Goal: Task Accomplishment & Management: Manage account settings

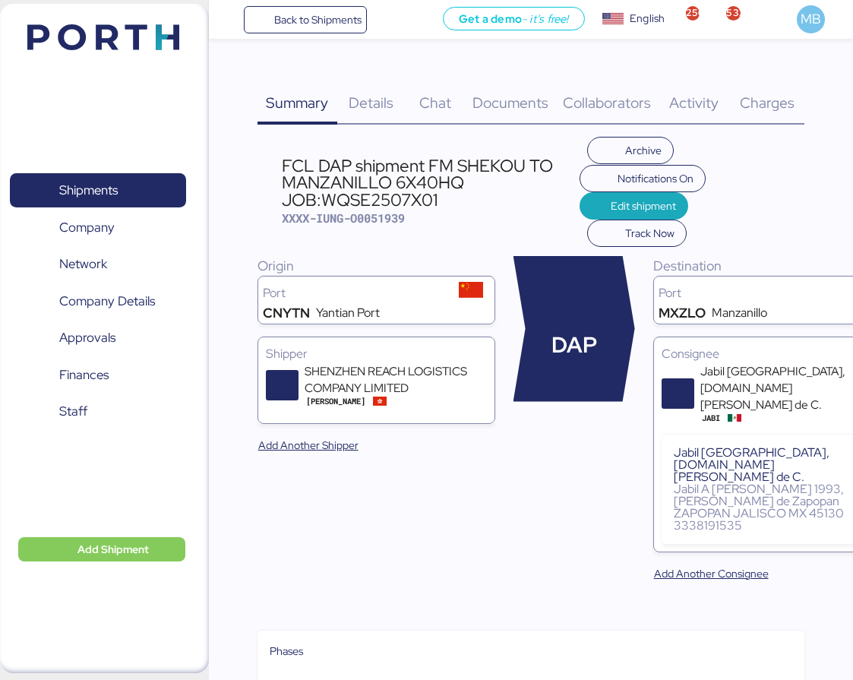
click at [121, 186] on span "Shipments" at bounding box center [97, 190] width 163 height 22
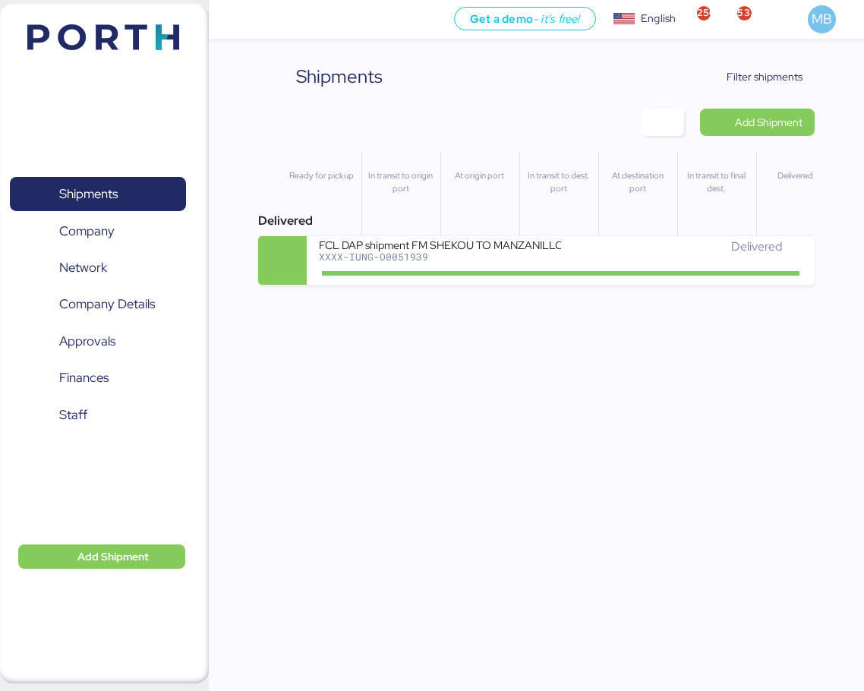
click at [737, 79] on span "Filter shipments" at bounding box center [765, 77] width 76 height 18
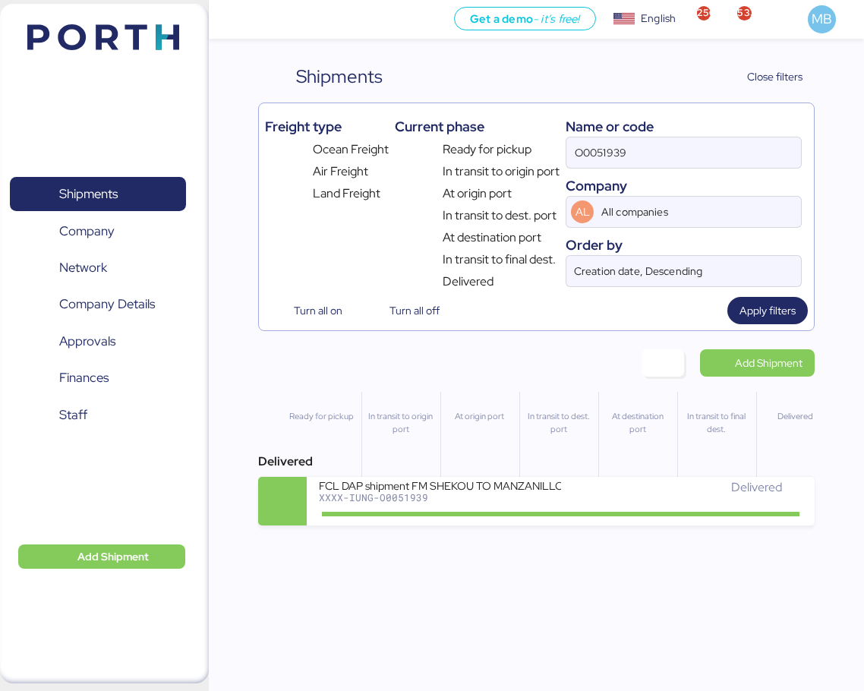
drag, startPoint x: 647, startPoint y: 152, endPoint x: 544, endPoint y: 137, distance: 104.4
click at [544, 137] on div "Freight type Ocean Freight Air Freight Land Freight Current phase Ready for pic…" at bounding box center [537, 199] width 544 height 181
type input "yamato"
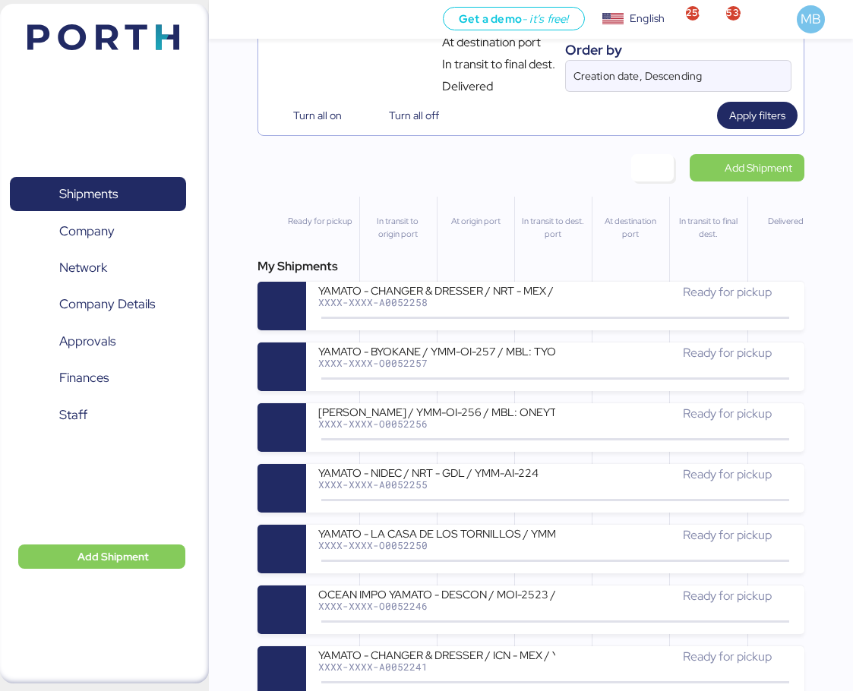
scroll to position [456, 0]
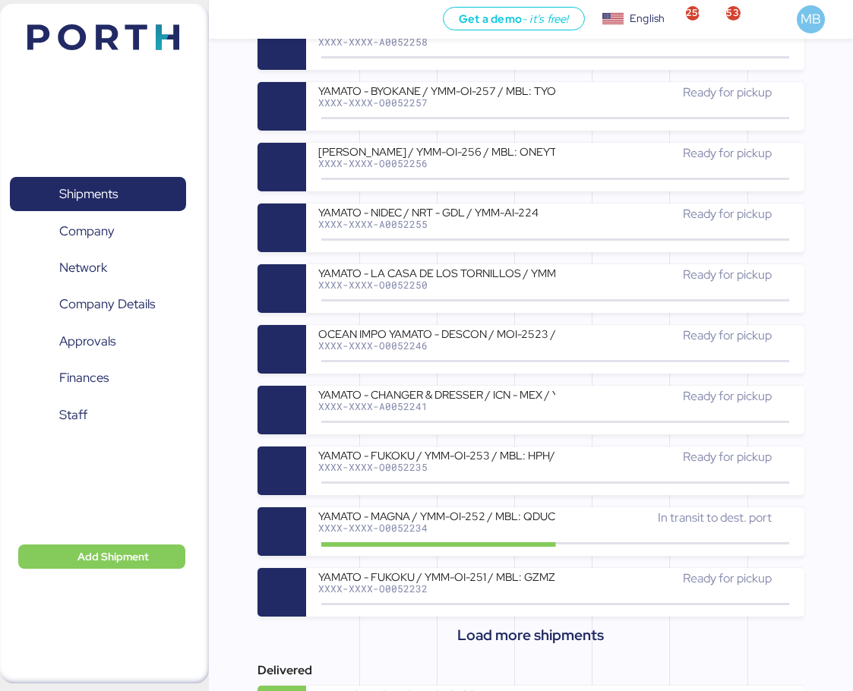
click at [545, 164] on div "XXXX-XXXX-O0052256" at bounding box center [436, 163] width 237 height 11
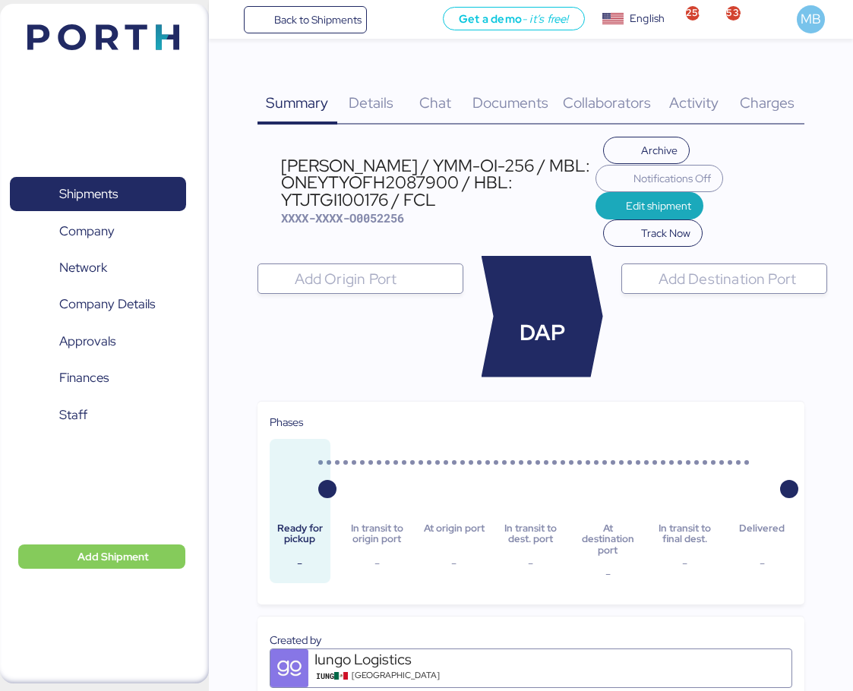
drag, startPoint x: 442, startPoint y: 200, endPoint x: 282, endPoint y: 165, distance: 164.2
click at [282, 165] on div "[PERSON_NAME] / YMM-OI-256 / MBL: ONEYTYOFH2087900 / HBL: YTJTGI100176 / FCL" at bounding box center [438, 182] width 314 height 51
copy div "[PERSON_NAME] / YMM-OI-256 / MBL: ONEYTYOFH2087900 / HBL: YTJTGI100176 / FCL"
click at [77, 205] on span "Shipments" at bounding box center [97, 194] width 163 height 22
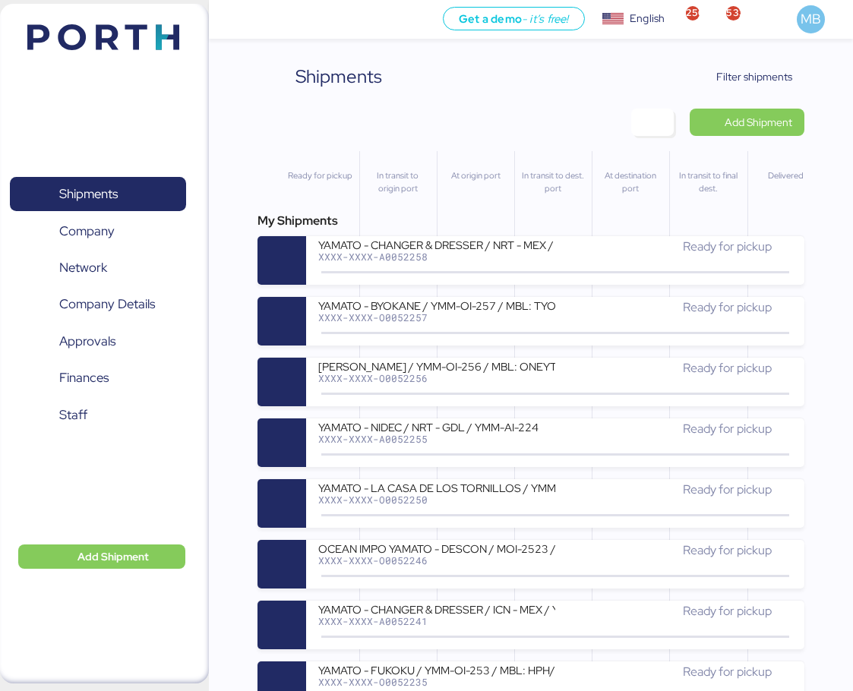
click at [792, 126] on span "Add Shipment" at bounding box center [758, 122] width 68 height 18
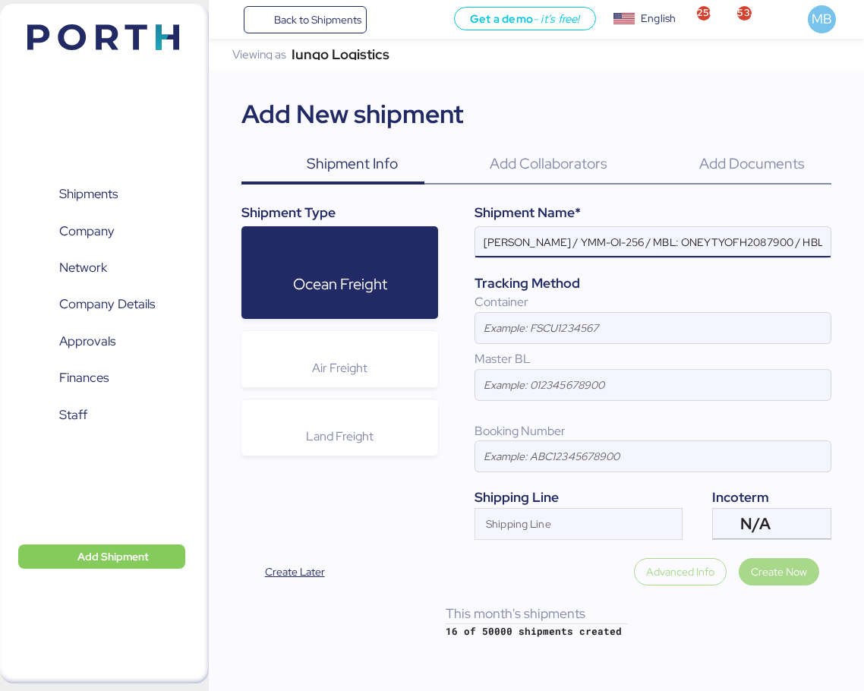
scroll to position [0, 116]
click at [775, 525] on div "N/A" at bounding box center [769, 524] width 59 height 30
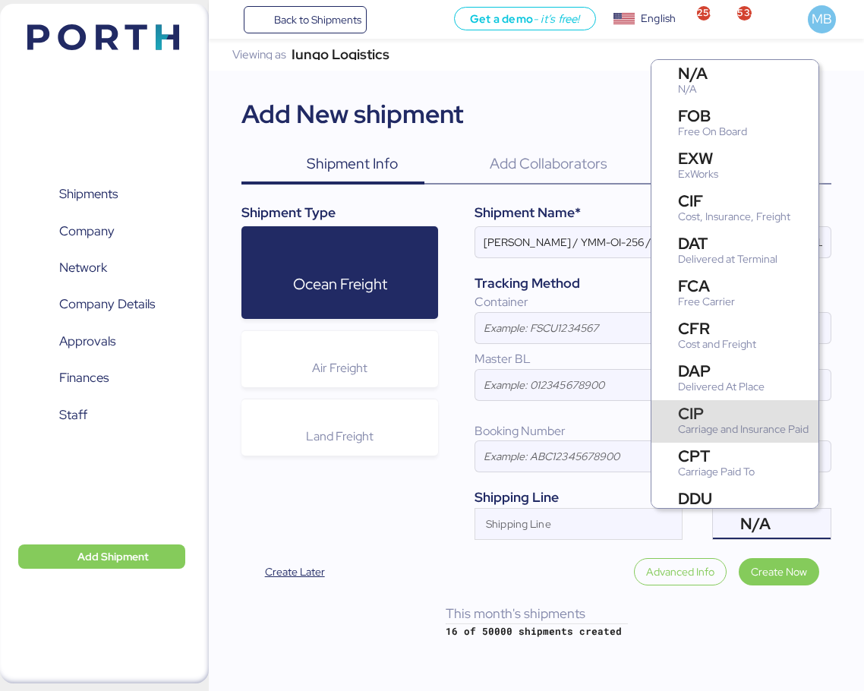
scroll to position [152, 0]
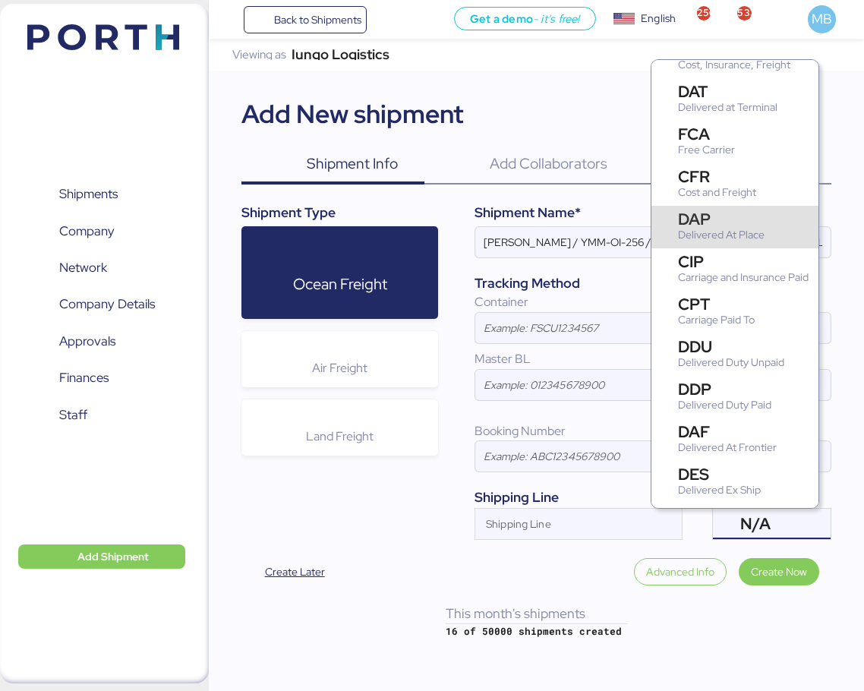
click at [728, 230] on div "Delivered At Place" at bounding box center [721, 235] width 87 height 16
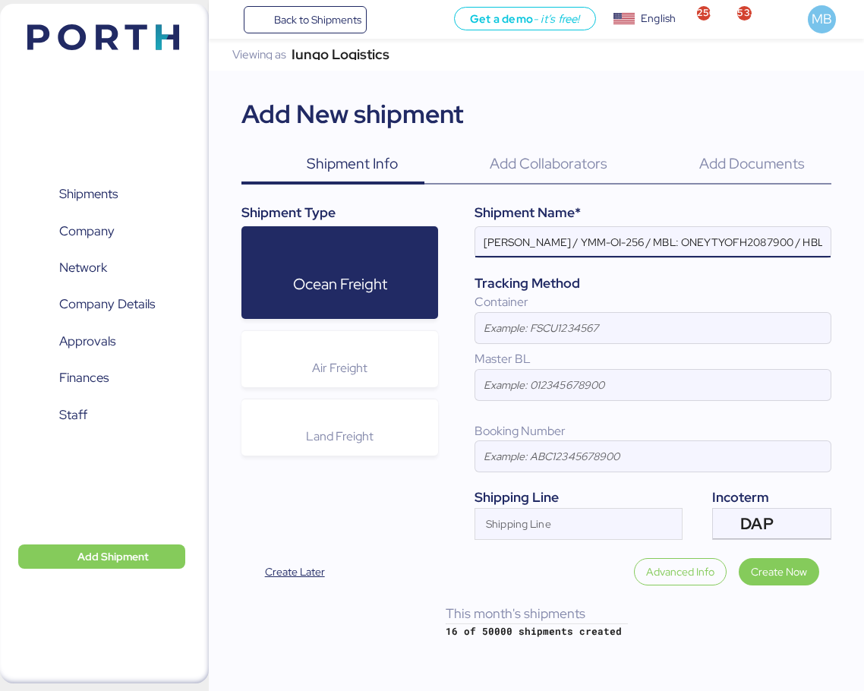
click at [758, 235] on input "[PERSON_NAME] / YMM-OI-256 / MBL: ONEYTYOFH2087900 / HBL: YTJTGI100176 / FCL" at bounding box center [652, 242] width 355 height 30
click at [751, 238] on input "[PERSON_NAME] / YMM-OI-256 / MBL: ONEYTYOFH2087900 / HBL: YTJTGI100176 / FCL" at bounding box center [652, 242] width 355 height 30
paste input "YTJTGI100151"
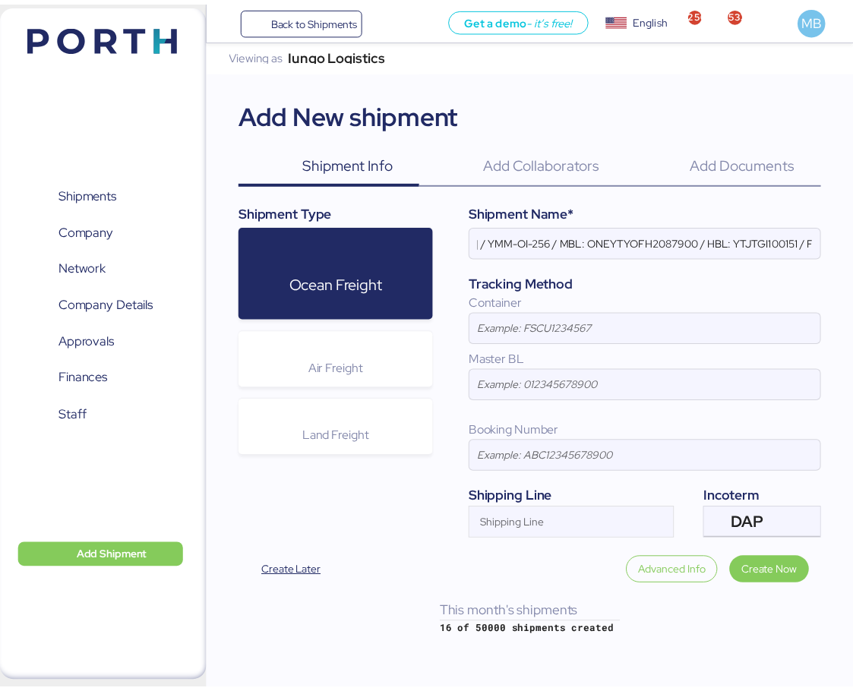
scroll to position [0, 0]
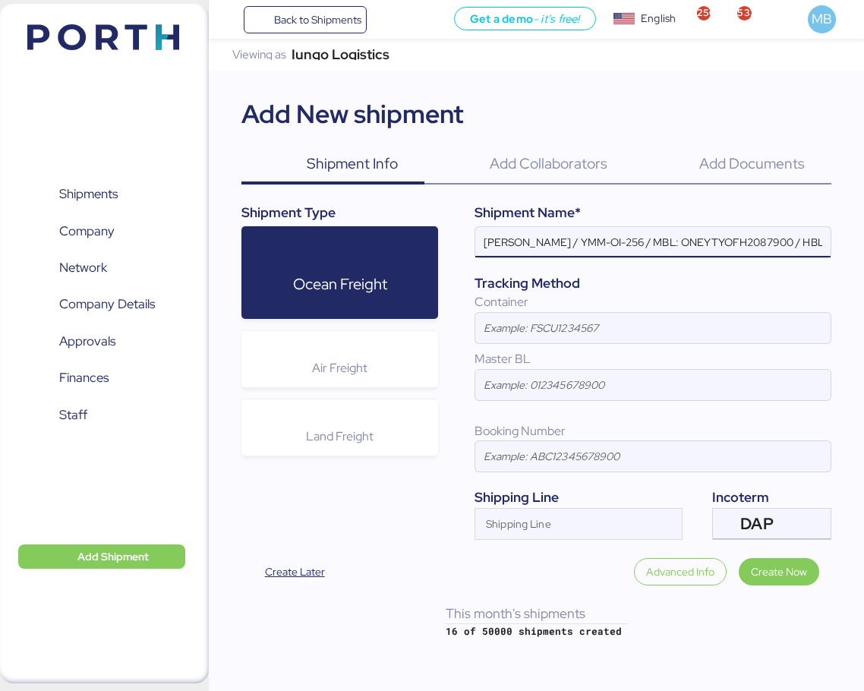
click at [724, 248] on input "[PERSON_NAME] / YMM-OI-256 / MBL: ONEYTYOFH2087900 / HBL: YTJTGI100151 / FCL" at bounding box center [652, 242] width 355 height 30
paste input "ONEYTYOFH2086800"
click at [653, 241] on input "[PERSON_NAME] / YMM-OI-256 / MBL: ONEYTYOFH2086800 / HBL: YTJTGI100151 / FCL" at bounding box center [652, 242] width 355 height 30
paste input "YMM-OI-244"
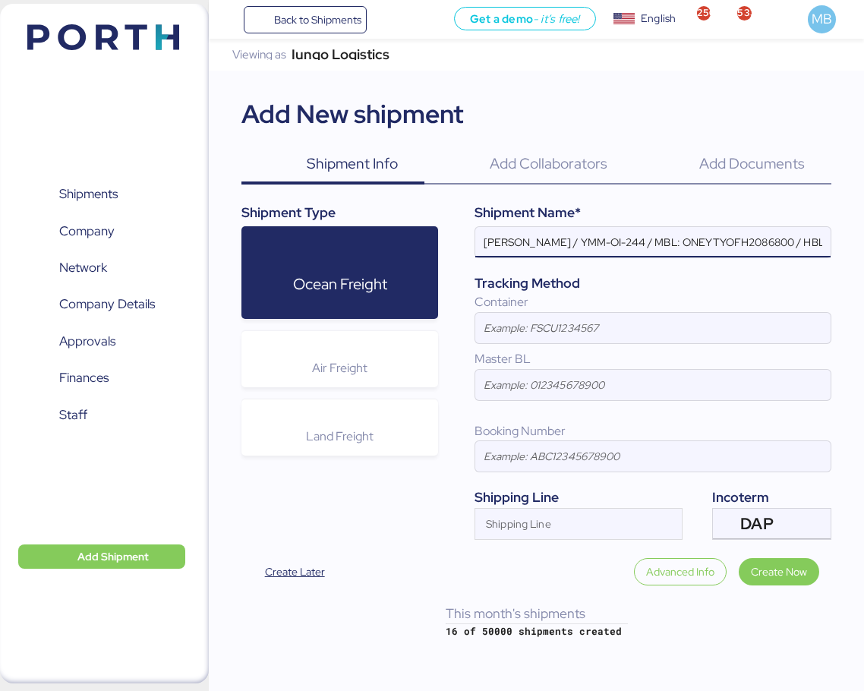
type input "[PERSON_NAME] / YMM-OI-244 / MBL: ONEYTYOFH2086800 / HBL: YTJTGI100151 / FCL"
click at [569, 516] on div "Shipping Line" at bounding box center [564, 524] width 179 height 30
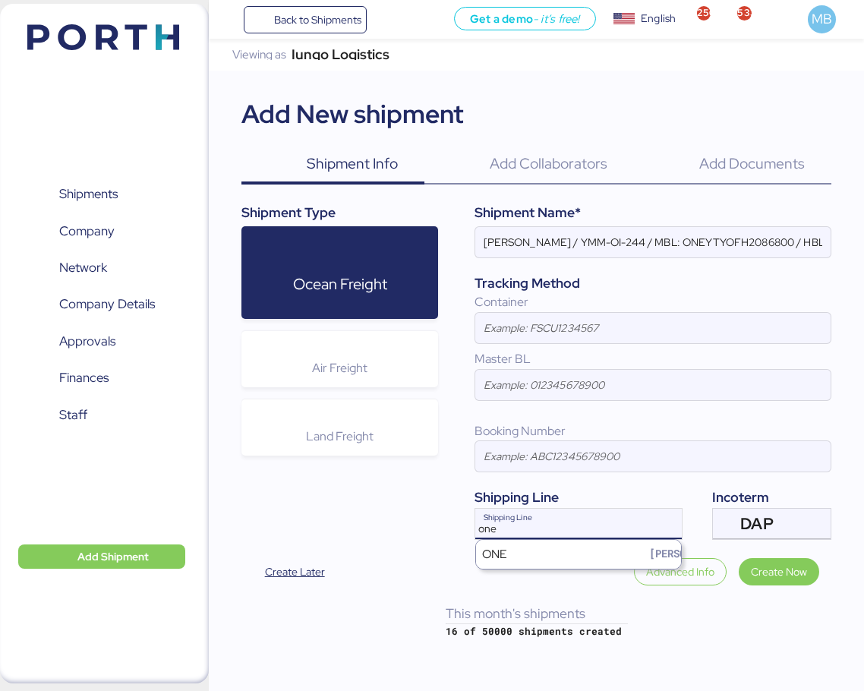
type input "one"
click at [566, 547] on div "ONE [PERSON_NAME]" at bounding box center [578, 554] width 205 height 29
click at [575, 330] on input at bounding box center [652, 328] width 355 height 30
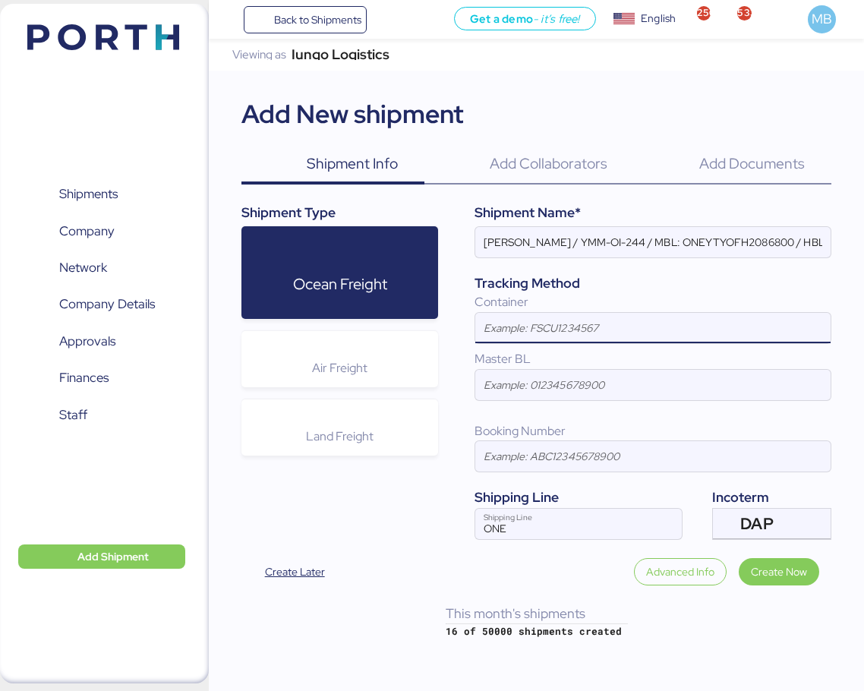
paste input "N¥KU9895673"
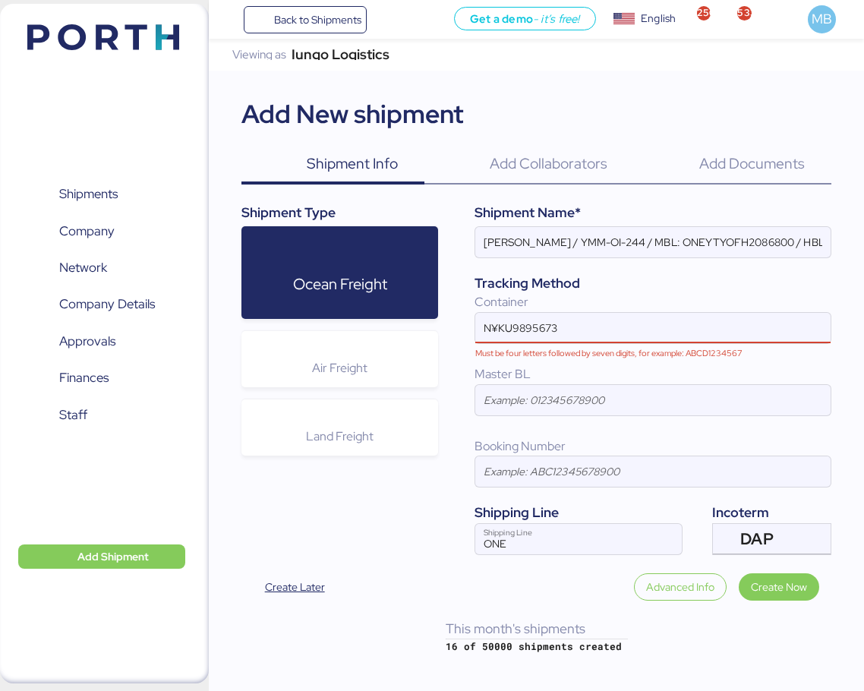
click at [501, 323] on input "N¥KU9895673" at bounding box center [636, 328] width 323 height 30
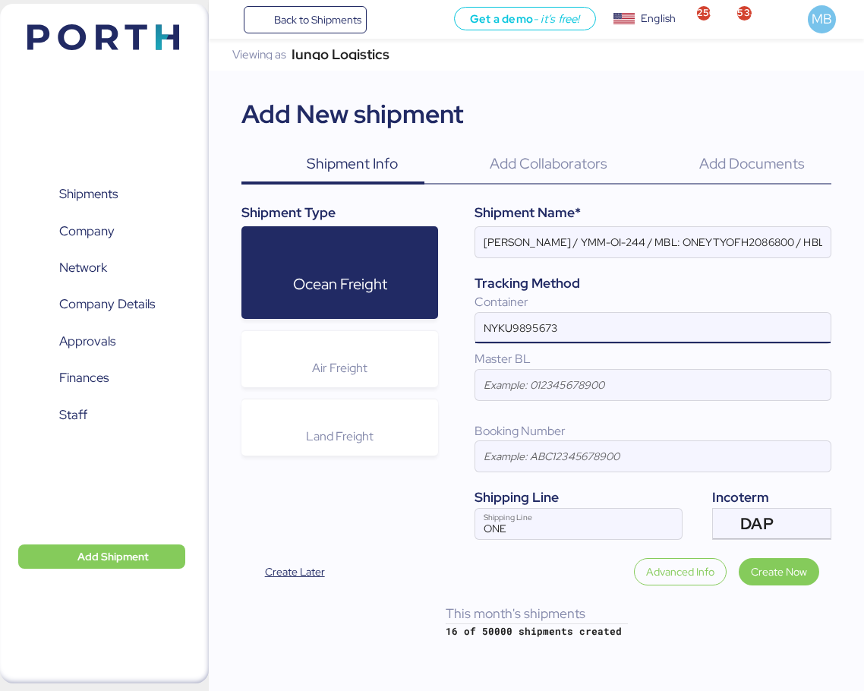
type input "NYKU9895673"
click at [792, 574] on span "Create Now" at bounding box center [779, 572] width 56 height 18
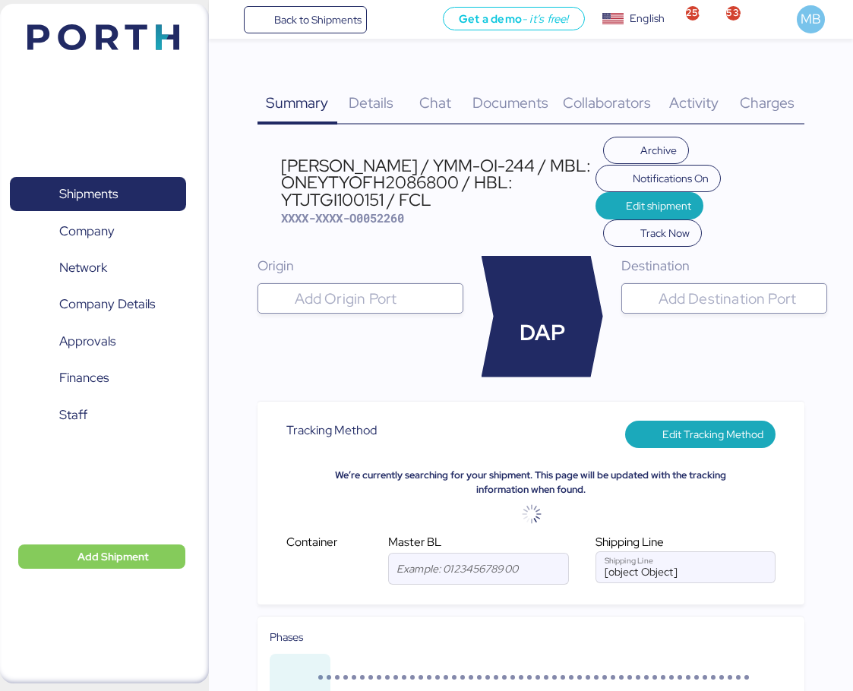
click at [362, 302] on input "search" at bounding box center [374, 298] width 165 height 18
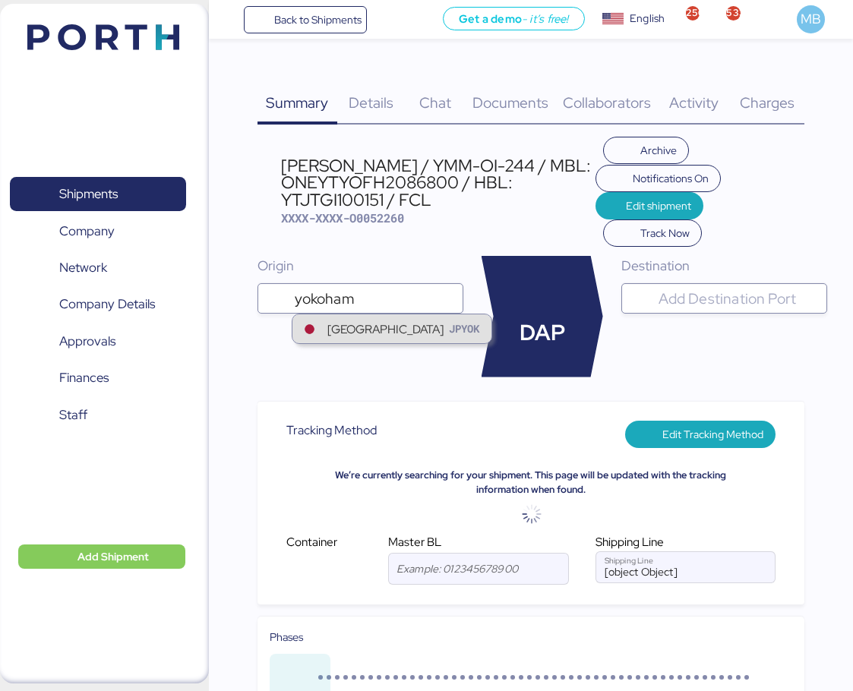
type input "yokoham"
click at [390, 329] on div "Yokohama JPYOK" at bounding box center [391, 328] width 199 height 29
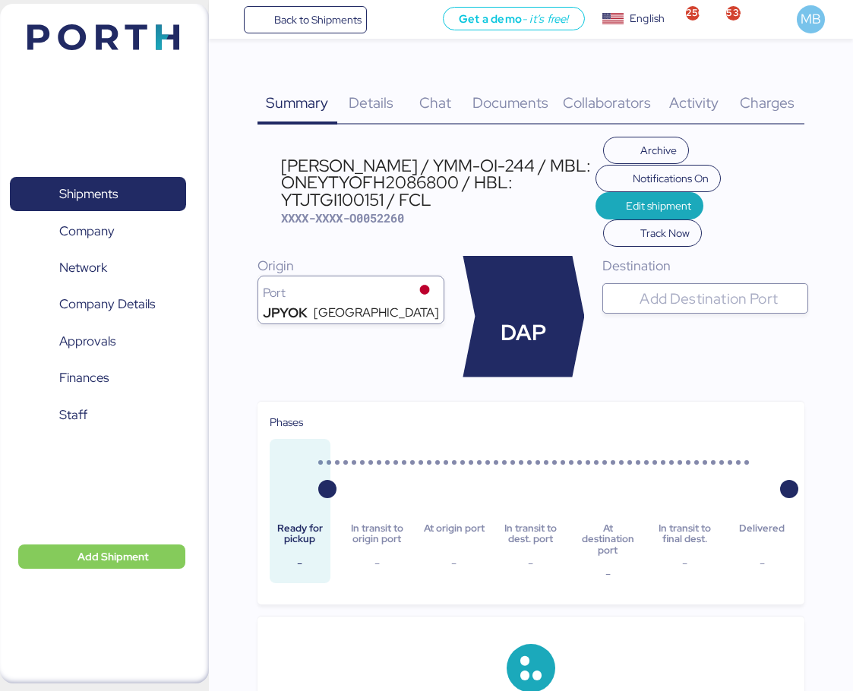
click at [696, 306] on input "search" at bounding box center [718, 298] width 165 height 18
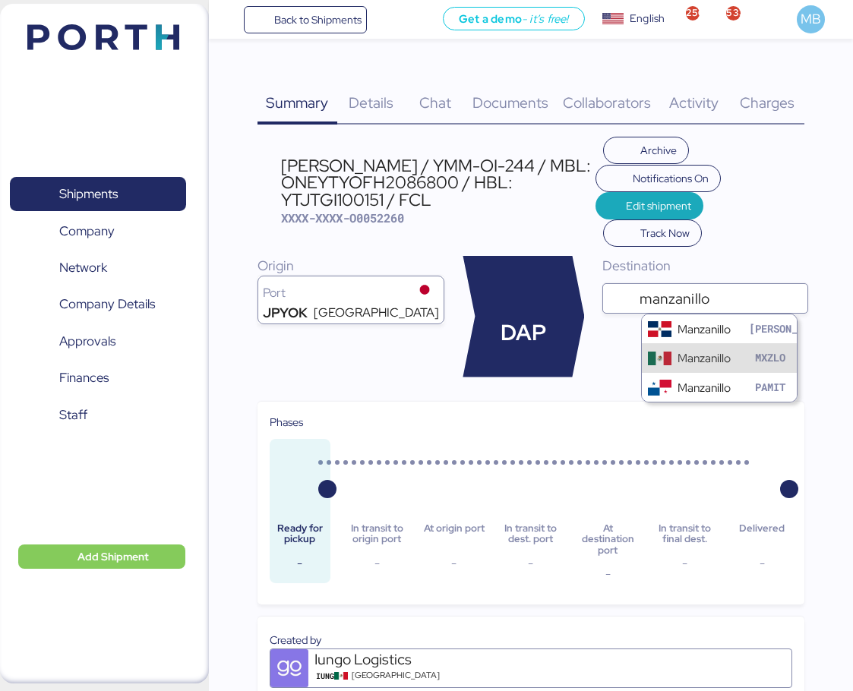
type input "manzanillo"
click at [705, 353] on div "Manzanillo" at bounding box center [703, 357] width 53 height 17
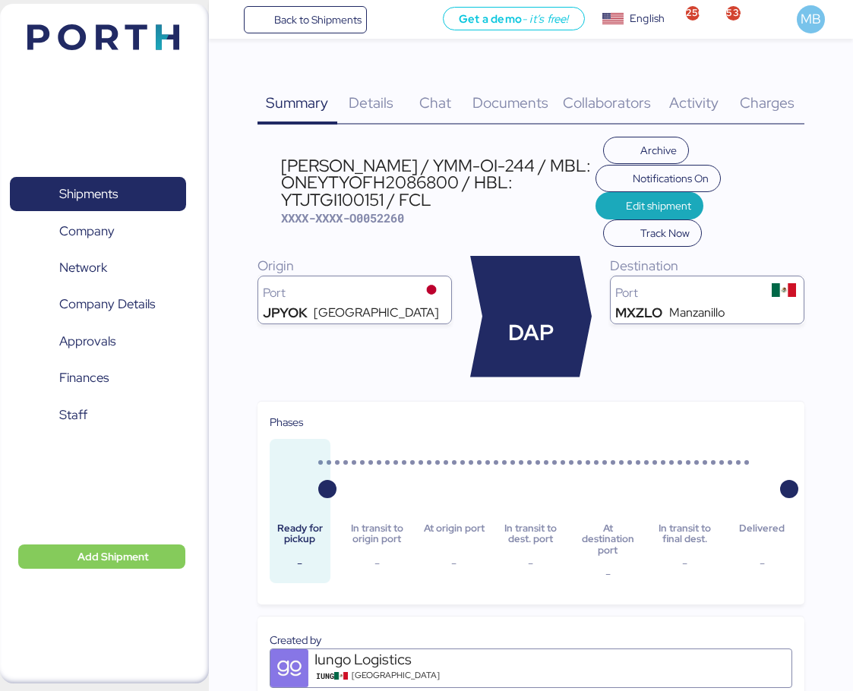
click at [532, 100] on span "Documents" at bounding box center [510, 103] width 76 height 20
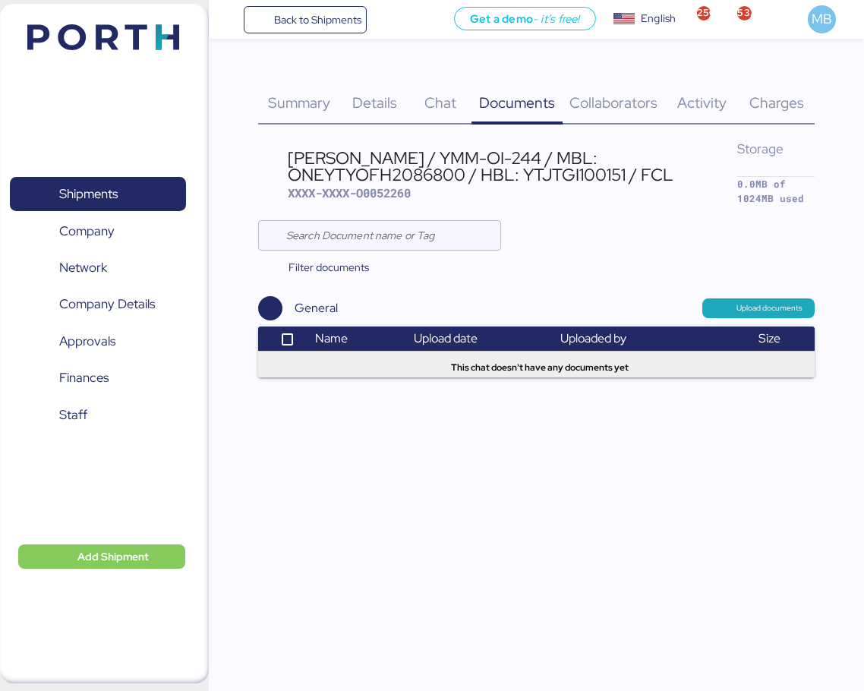
click at [745, 304] on span "Upload documents" at bounding box center [770, 308] width 66 height 14
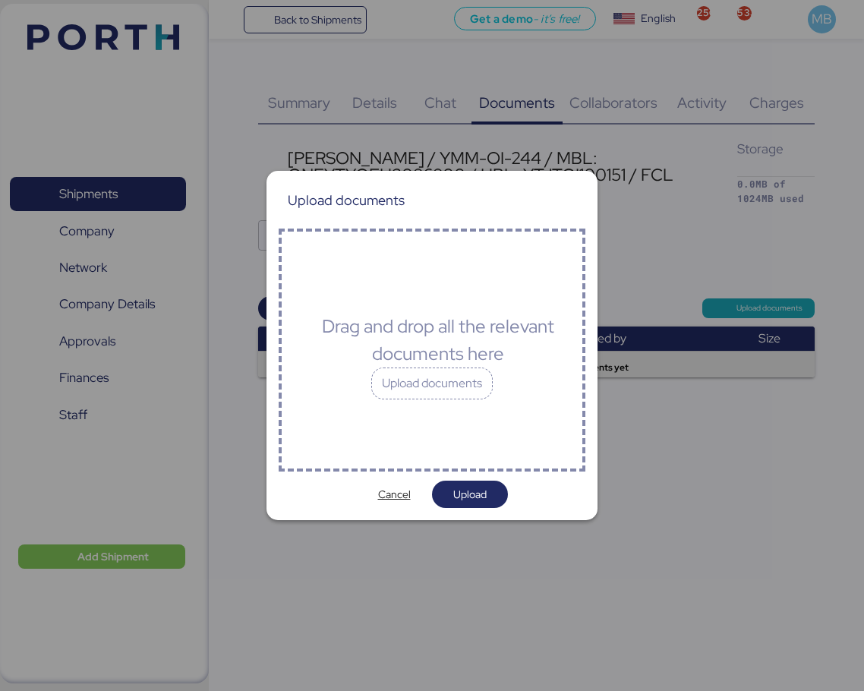
click at [439, 389] on div "Upload documents" at bounding box center [431, 384] width 121 height 32
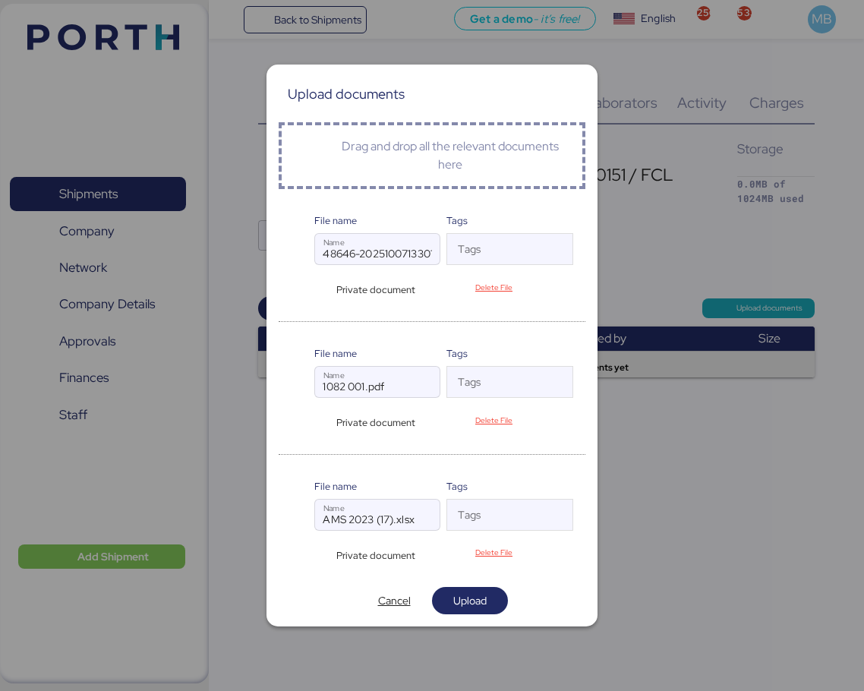
click at [484, 599] on span "Upload" at bounding box center [469, 601] width 33 height 18
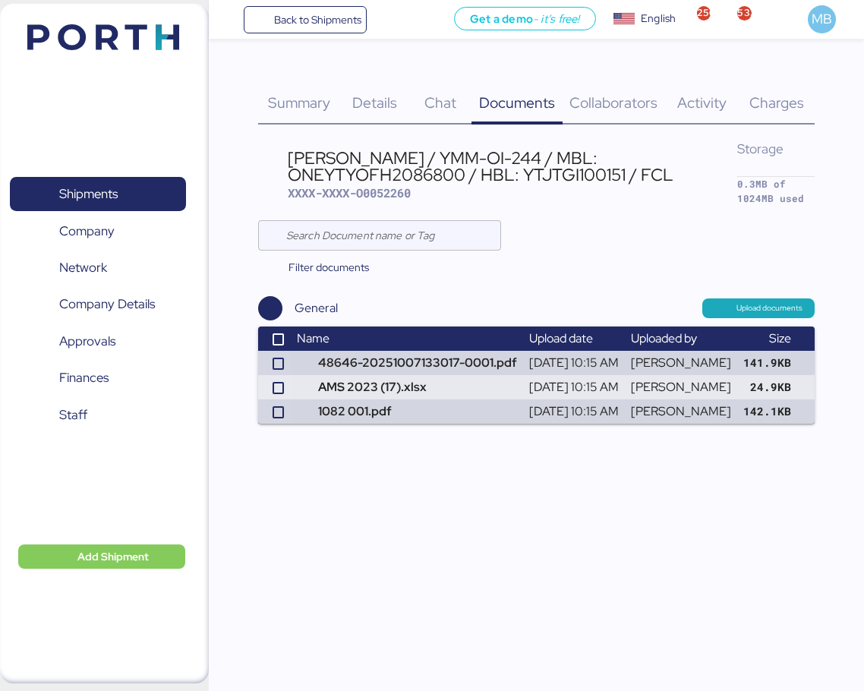
click at [367, 96] on span "Details" at bounding box center [374, 103] width 45 height 20
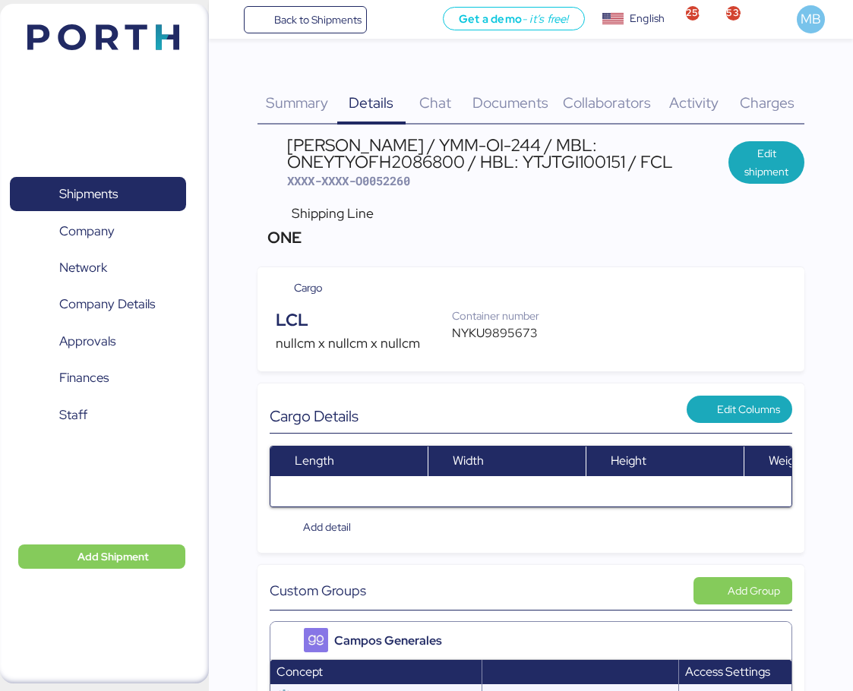
click at [766, 152] on span "Edit shipment" at bounding box center [766, 162] width 52 height 36
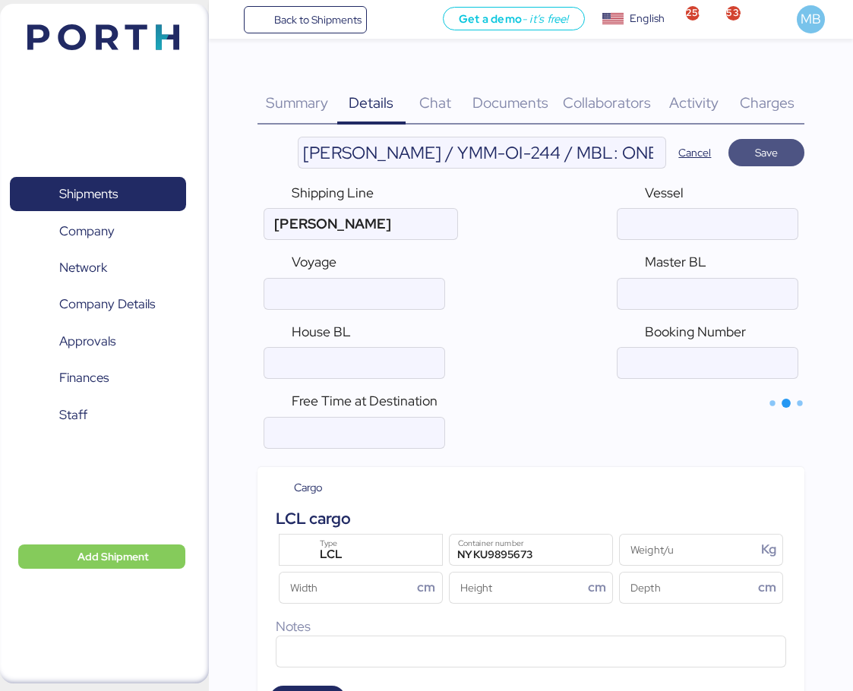
type input "ONE"
click at [369, 551] on div "LCL" at bounding box center [362, 555] width 103 height 20
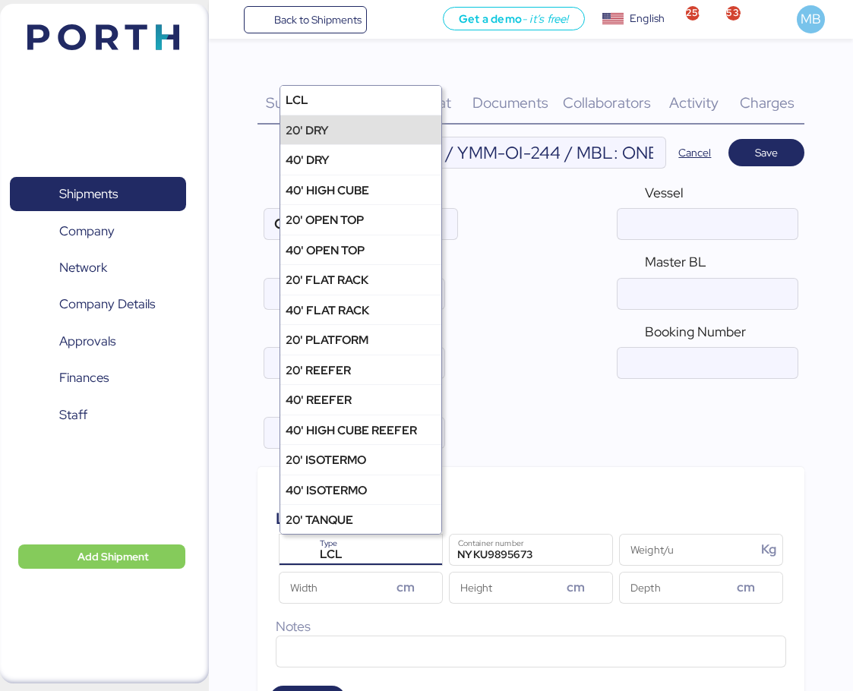
click at [374, 130] on div "20' DRY" at bounding box center [360, 130] width 161 height 30
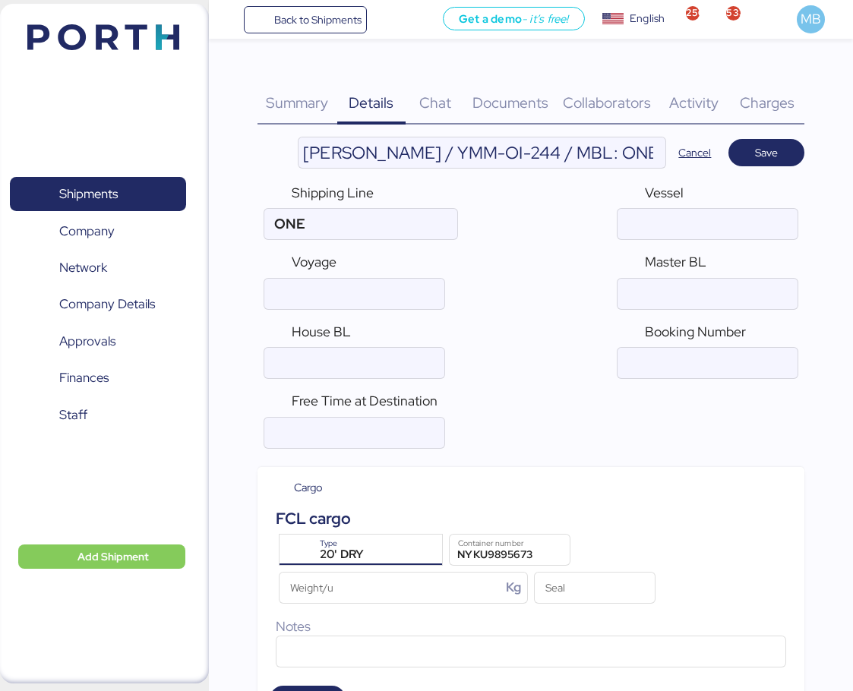
click at [576, 156] on input "[PERSON_NAME] / YMM-OI-244 / MBL: ONEYTYOFH2086800 / HBL: YTJTGI100151 / FCL" at bounding box center [481, 152] width 367 height 30
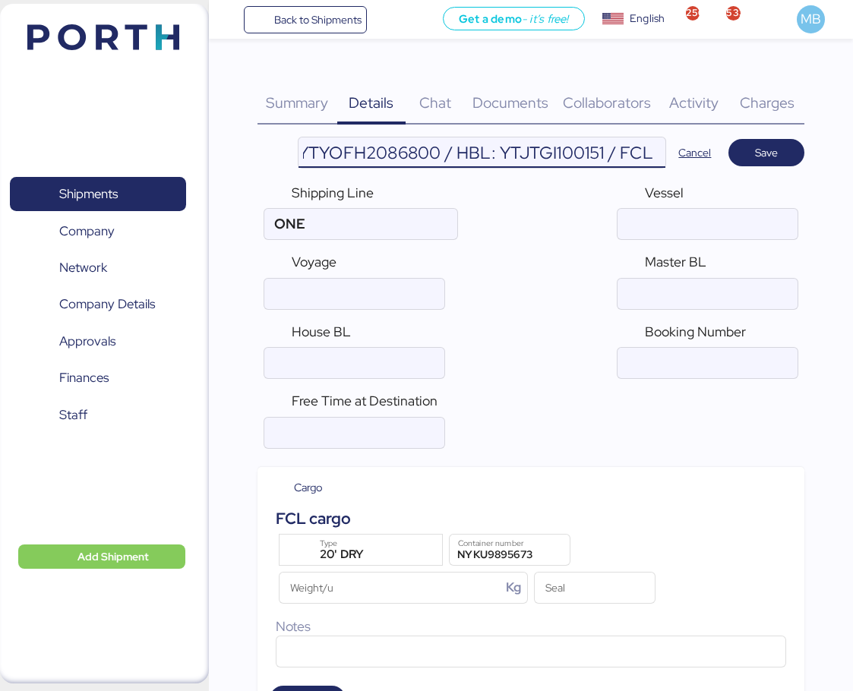
click at [553, 144] on input "[PERSON_NAME] / YMM-OI-244 / MBL: ONEYTYOFH2086800 / HBL: YTJTGI100151 / FCL" at bounding box center [481, 152] width 367 height 30
click at [682, 289] on input "ocean" at bounding box center [707, 294] width 180 height 30
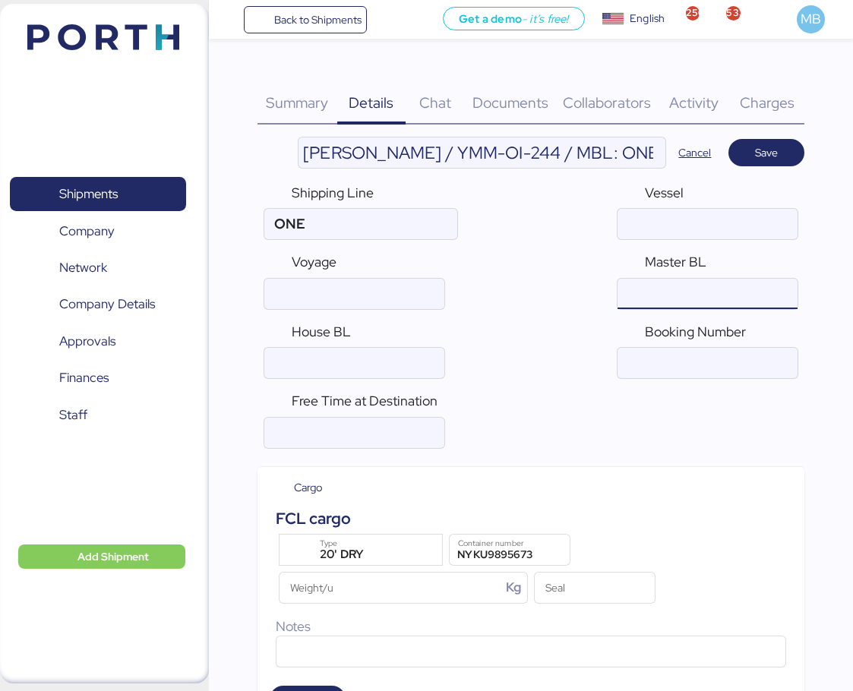
click at [402, 295] on input "ocean" at bounding box center [354, 294] width 180 height 30
click at [390, 347] on div at bounding box center [354, 363] width 181 height 32
click at [390, 348] on input "ocean" at bounding box center [354, 363] width 180 height 30
paste input "YTJTGI100151"
type input "YTJTGI100151"
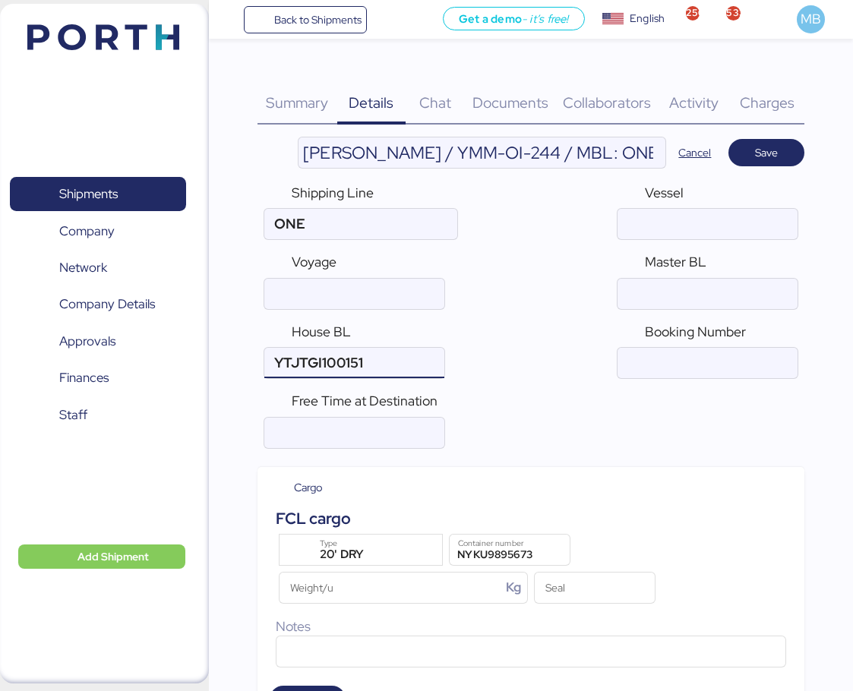
click at [587, 152] on input "[PERSON_NAME] / YMM-OI-244 / MBL: ONEYTYOFH2086800 / HBL: YTJTGI100151 / FCL" at bounding box center [481, 152] width 367 height 30
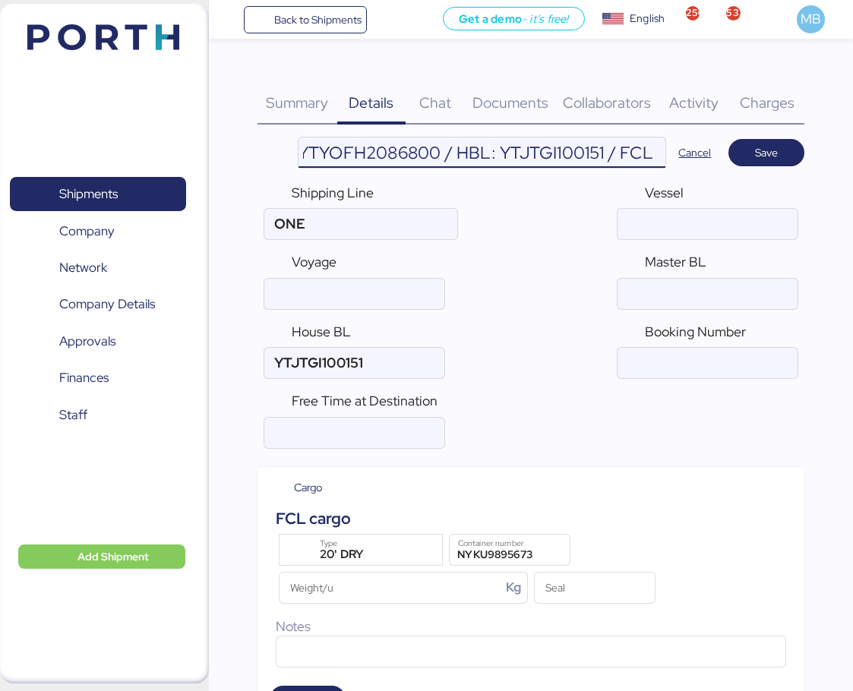
click at [400, 150] on input "[PERSON_NAME] / YMM-OI-244 / MBL: ONEYTYOFH2086800 / HBL: YTJTGI100151 / FCL" at bounding box center [481, 152] width 367 height 30
click at [399, 150] on input "[PERSON_NAME] / YMM-OI-244 / MBL: ONEYTYOFH2086800 / HBL: YTJTGI100151 / FCL" at bounding box center [481, 152] width 367 height 30
click at [702, 284] on input "ocean" at bounding box center [707, 294] width 180 height 30
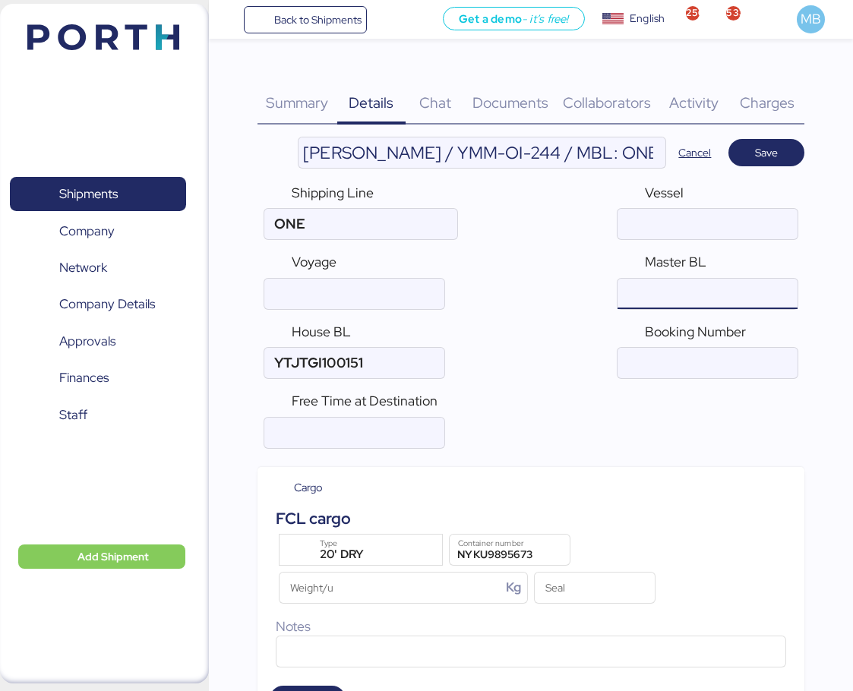
paste input "ONEYTYOFH2086800"
type input "ONEYTYOFH2086800"
click at [766, 149] on span "Save" at bounding box center [766, 153] width 23 height 18
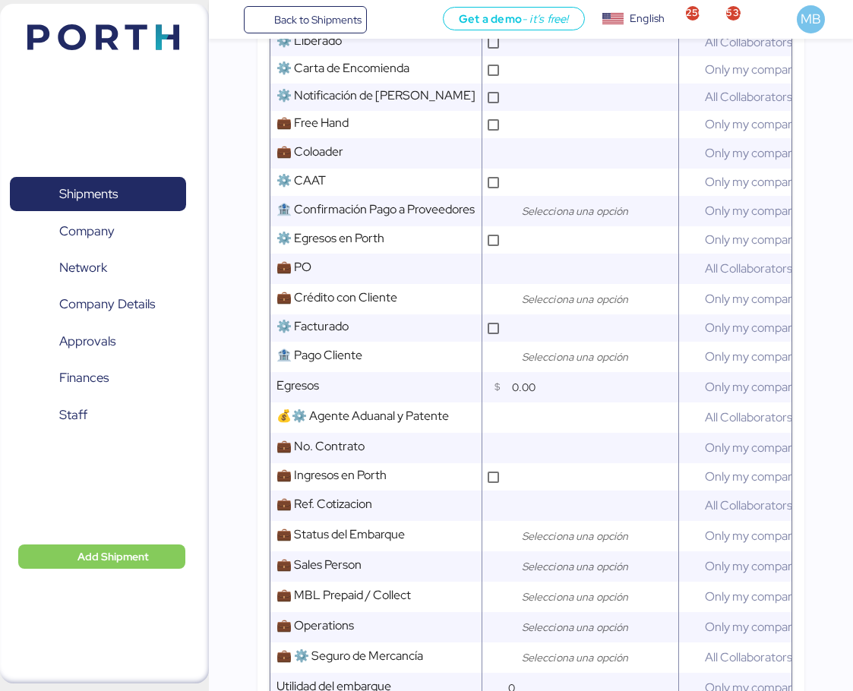
scroll to position [759, 0]
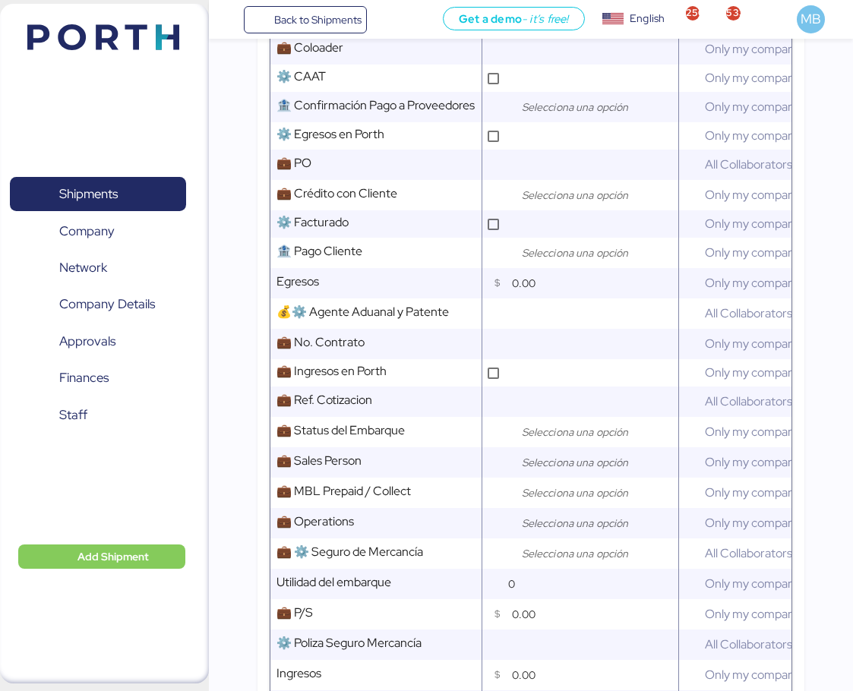
click at [545, 441] on input "search" at bounding box center [598, 432] width 159 height 18
click at [506, 475] on div at bounding box center [499, 462] width 23 height 30
click at [535, 472] on input "search" at bounding box center [598, 462] width 159 height 18
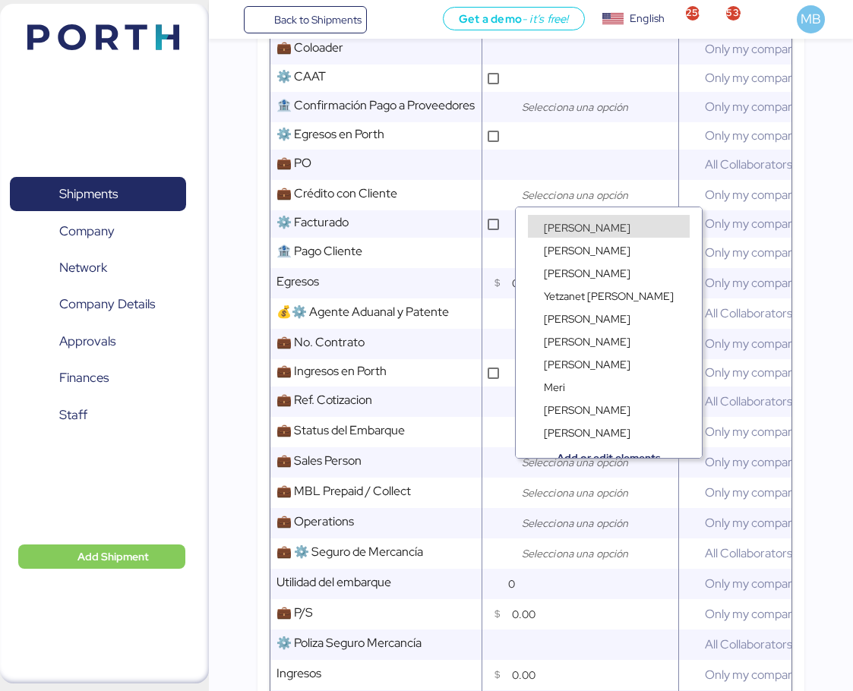
click at [593, 224] on span "[PERSON_NAME]" at bounding box center [587, 228] width 87 height 14
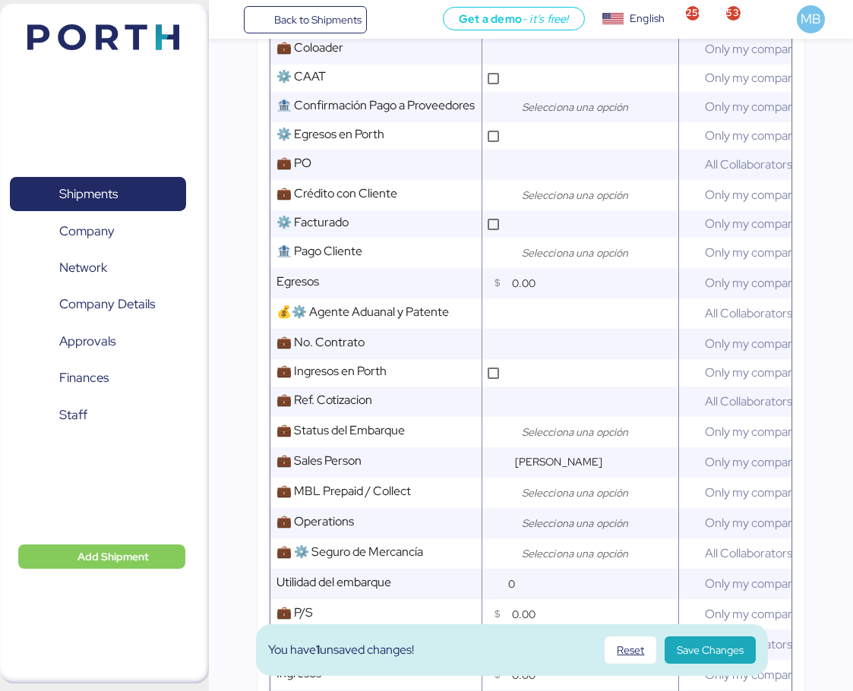
click at [565, 508] on div at bounding box center [594, 493] width 167 height 30
click at [503, 538] on div at bounding box center [499, 523] width 23 height 30
click at [538, 532] on input "search" at bounding box center [598, 523] width 159 height 18
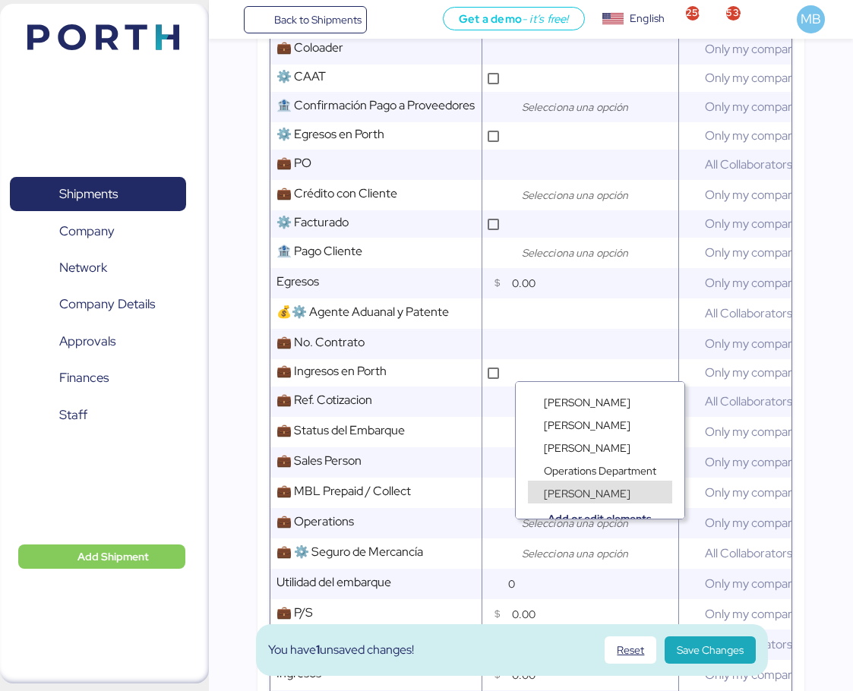
click at [589, 494] on span "[PERSON_NAME]" at bounding box center [587, 494] width 87 height 14
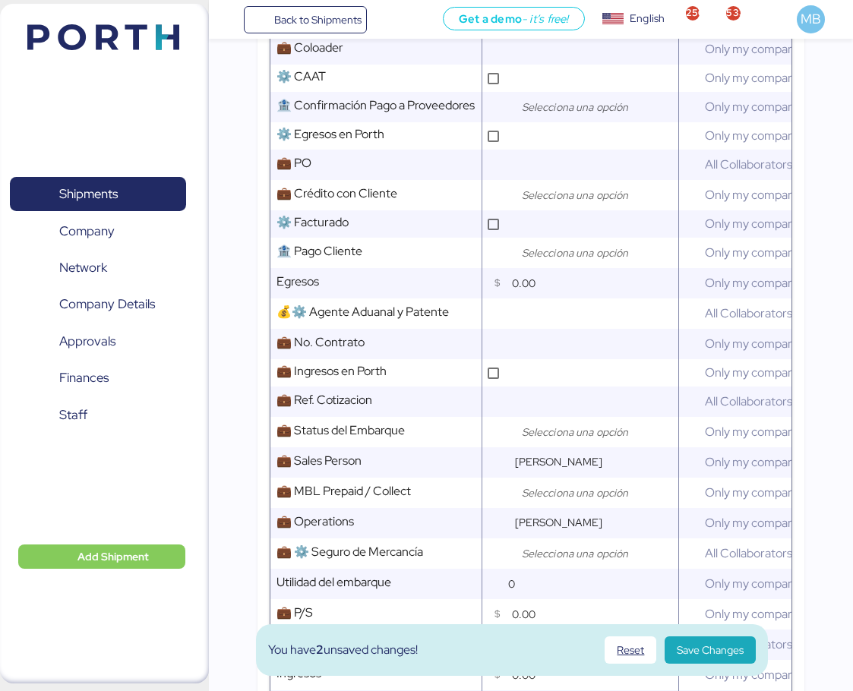
click at [699, 652] on span "Save Changes" at bounding box center [710, 650] width 67 height 18
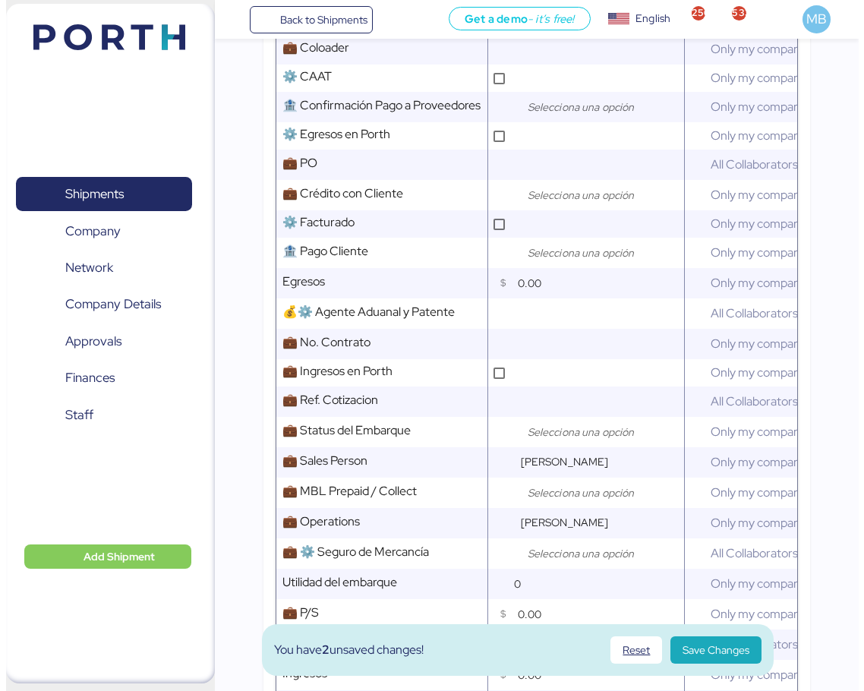
scroll to position [0, 0]
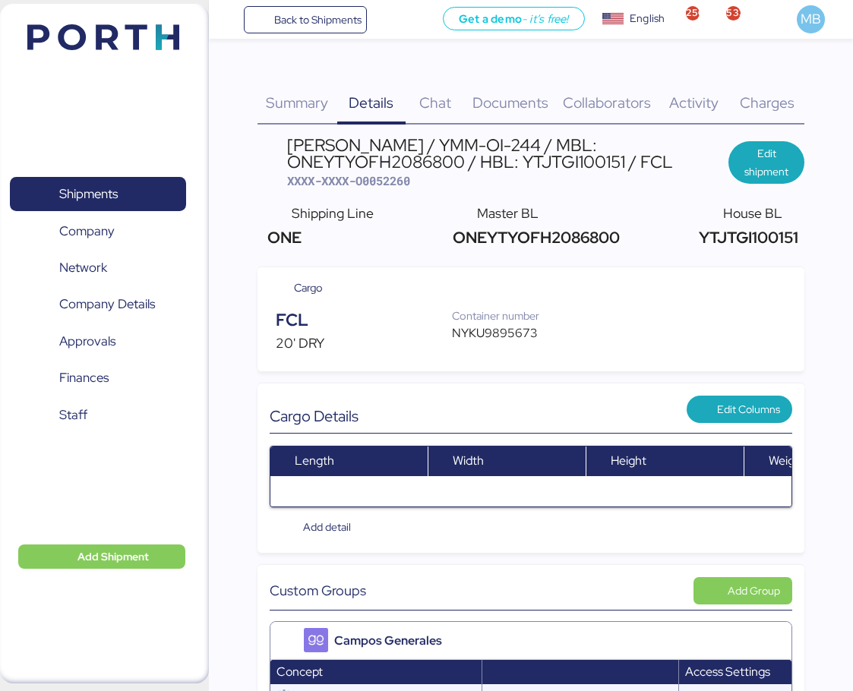
drag, startPoint x: 684, startPoint y: 163, endPoint x: 286, endPoint y: 145, distance: 399.1
click at [286, 145] on header "[PERSON_NAME] / YMM-OI-244 / MBL: ONEYTYOFH2086800 / HBL: YTJTGI100151 / FCL XX…" at bounding box center [531, 163] width 548 height 52
copy div "[PERSON_NAME] / YMM-OI-244 / MBL: ONEYTYOFH2086800 / HBL: YTJTGI100151 / FCL"
click at [386, 178] on span "XXXX-XXXX-O0052260" at bounding box center [348, 180] width 123 height 15
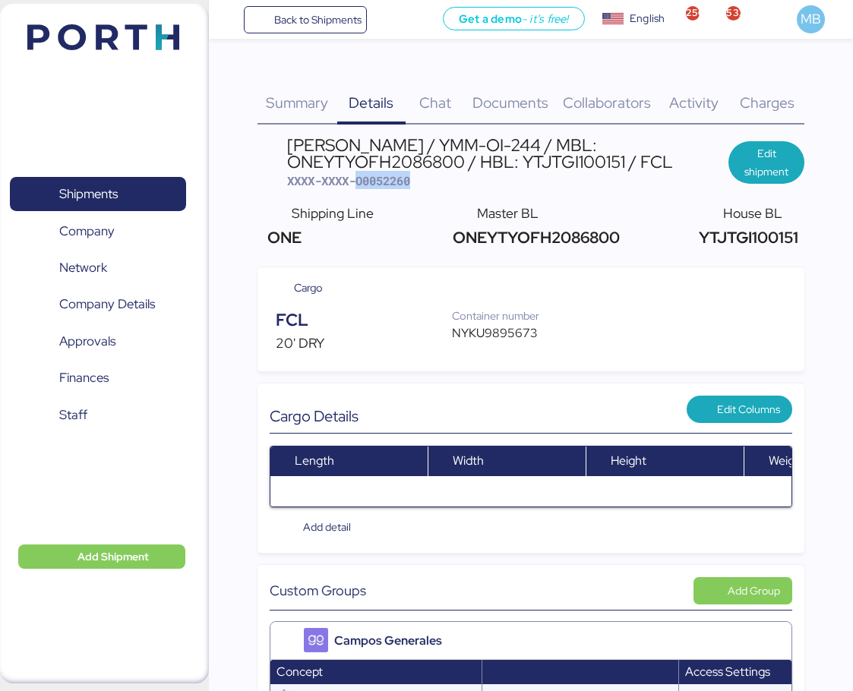
copy span "O0052260"
click at [399, 181] on span "XXXX-XXXX-O0052260" at bounding box center [348, 180] width 123 height 15
click at [497, 331] on div "NYKU9895673" at bounding box center [503, 333] width 103 height 18
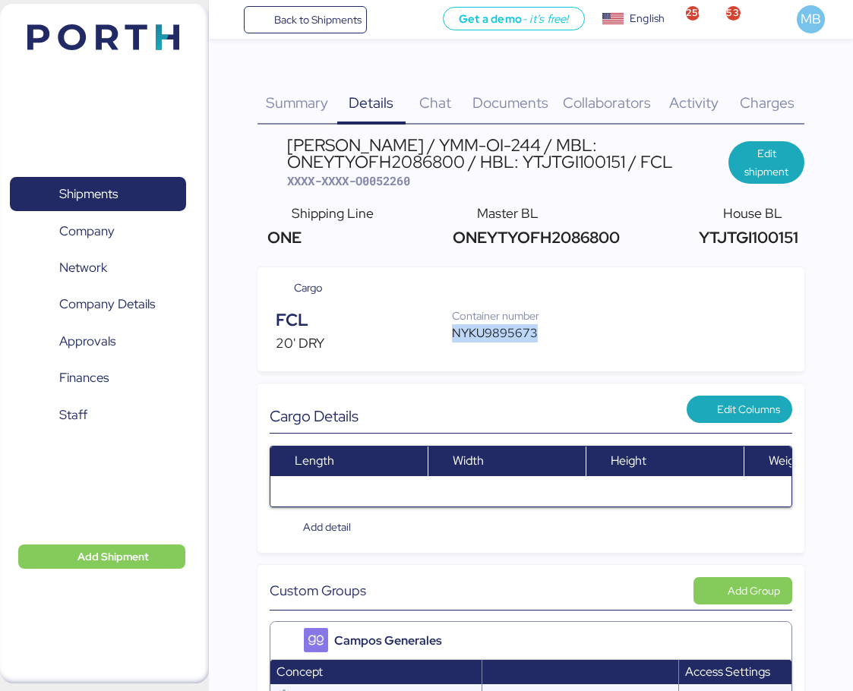
copy div "NYKU9895673"
click at [375, 188] on span "XXXX-XXXX-O0052260" at bounding box center [348, 180] width 123 height 15
copy span "O0052260"
click at [770, 160] on span "Edit shipment" at bounding box center [766, 162] width 52 height 36
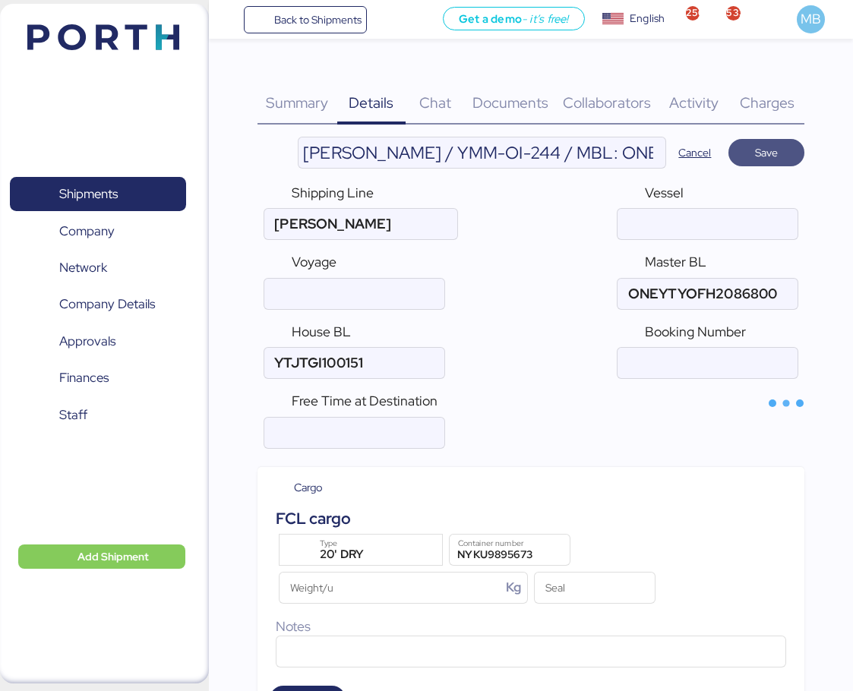
type input "ONE"
click at [708, 223] on input "ocean" at bounding box center [707, 224] width 180 height 30
type input "h"
click at [686, 152] on span "Cancel" at bounding box center [694, 153] width 33 height 18
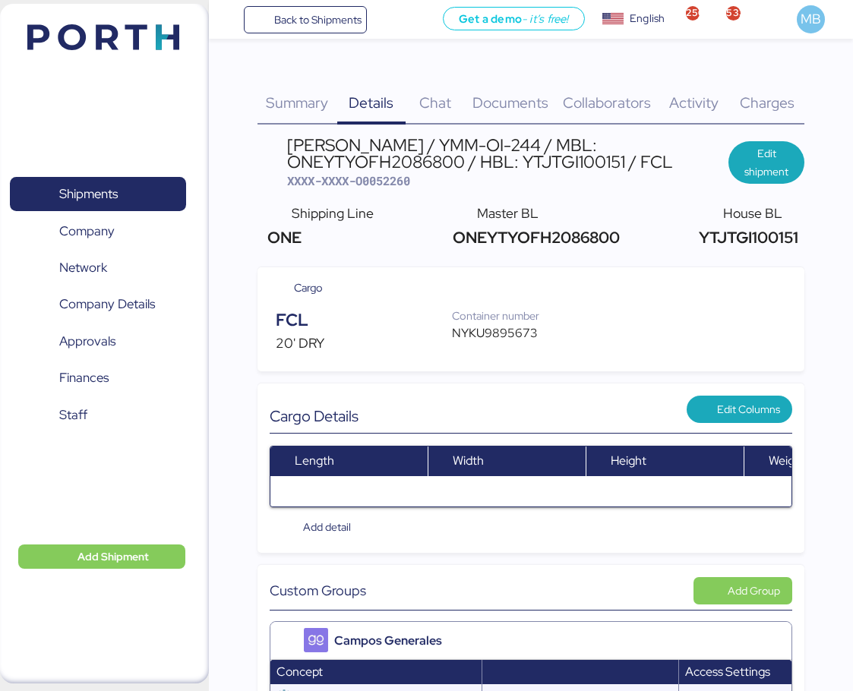
click at [398, 179] on span "XXXX-XXXX-O0052260" at bounding box center [348, 180] width 123 height 15
copy span "O0052260"
click at [508, 99] on span "Documents" at bounding box center [510, 103] width 76 height 20
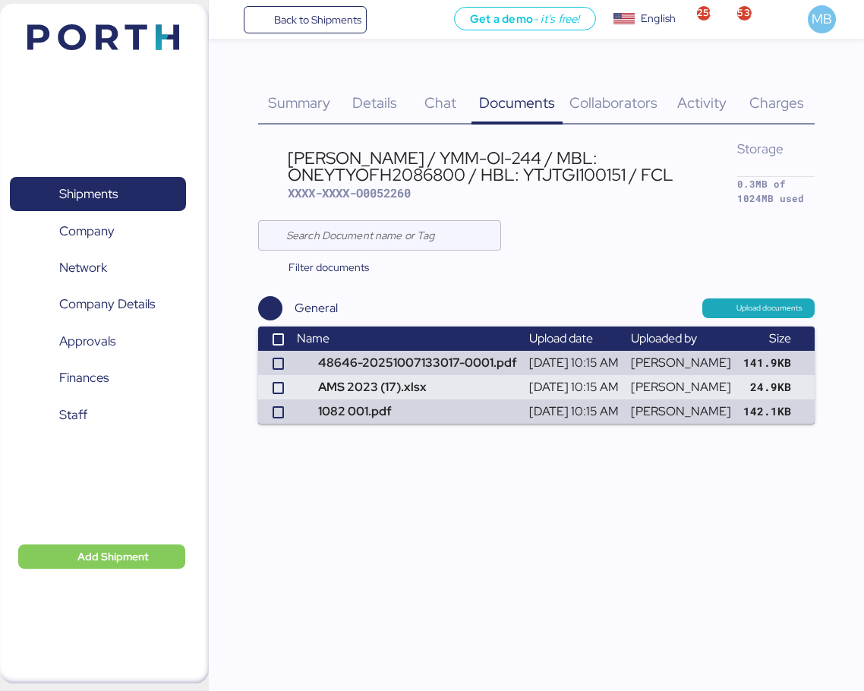
click at [117, 188] on span "Shipments" at bounding box center [88, 194] width 58 height 22
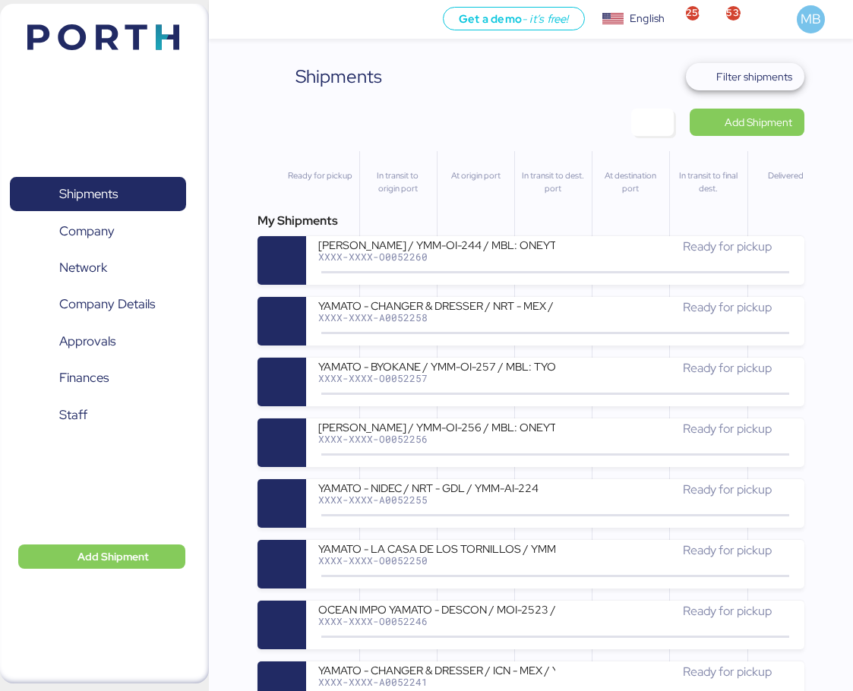
click at [775, 77] on span "Filter shipments" at bounding box center [754, 77] width 76 height 18
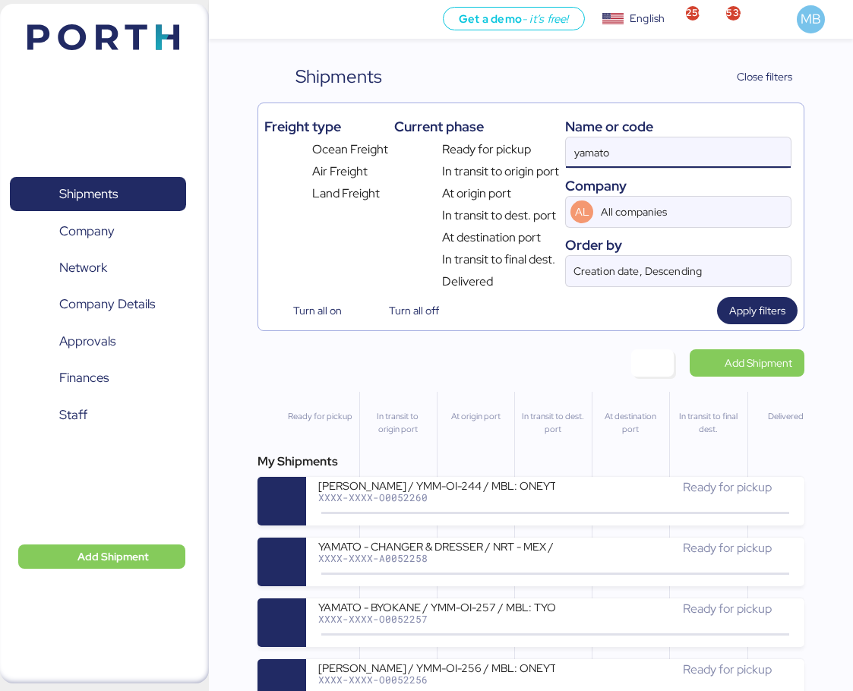
drag, startPoint x: 658, startPoint y: 148, endPoint x: 510, endPoint y: 145, distance: 148.1
click at [510, 145] on div "Freight type Ocean Freight Air Freight Land Freight Current phase Ready for pic…" at bounding box center [531, 199] width 534 height 181
paste input "O0052124"
type input "O0052124"
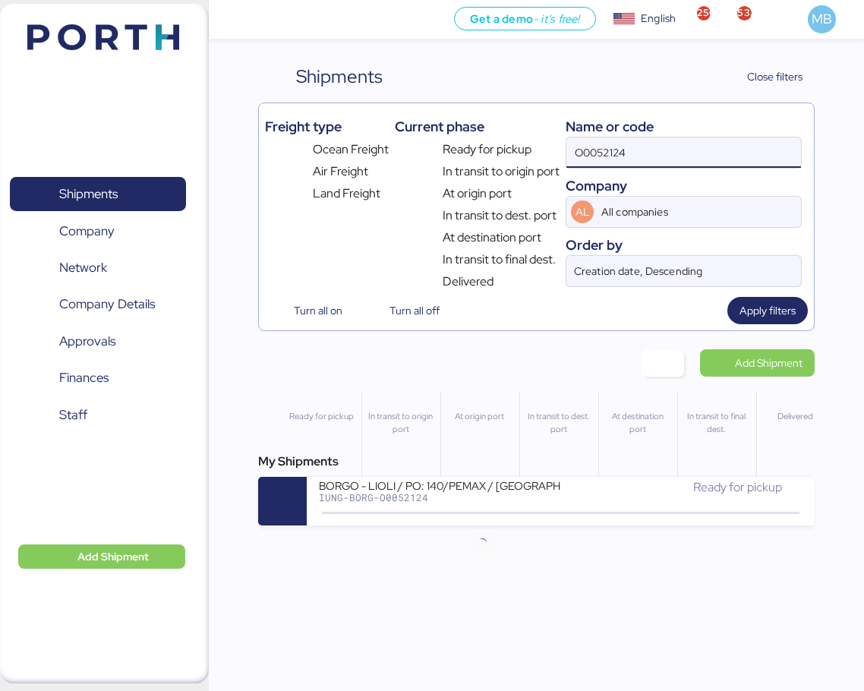
click at [487, 532] on div "Get a demo - it’s free! Get a demo English Inglés English 2568 533 MB Shipments…" at bounding box center [432, 345] width 864 height 691
click at [508, 511] on icon at bounding box center [482, 513] width 73 height 17
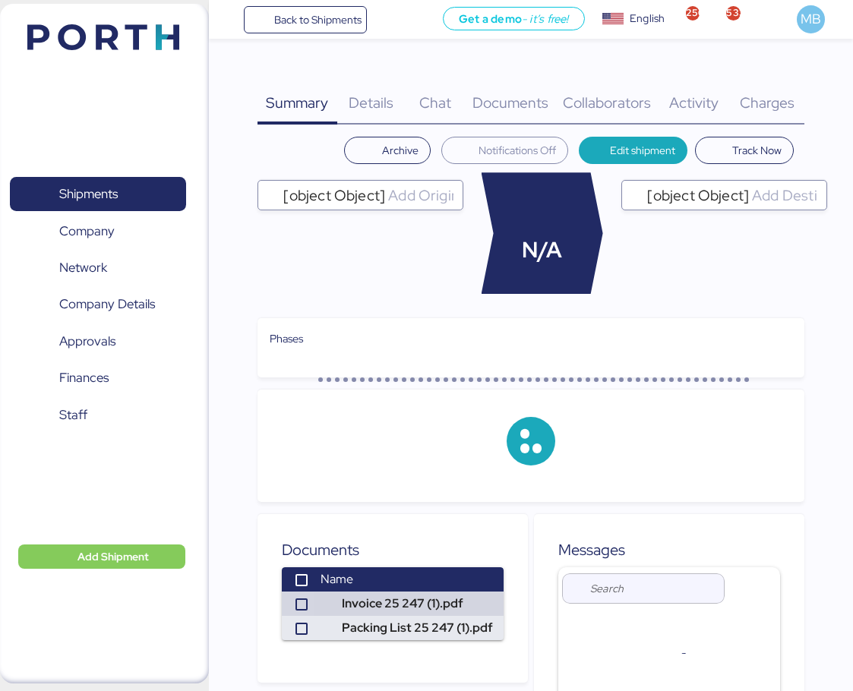
click at [794, 95] on span "Charges" at bounding box center [767, 103] width 55 height 20
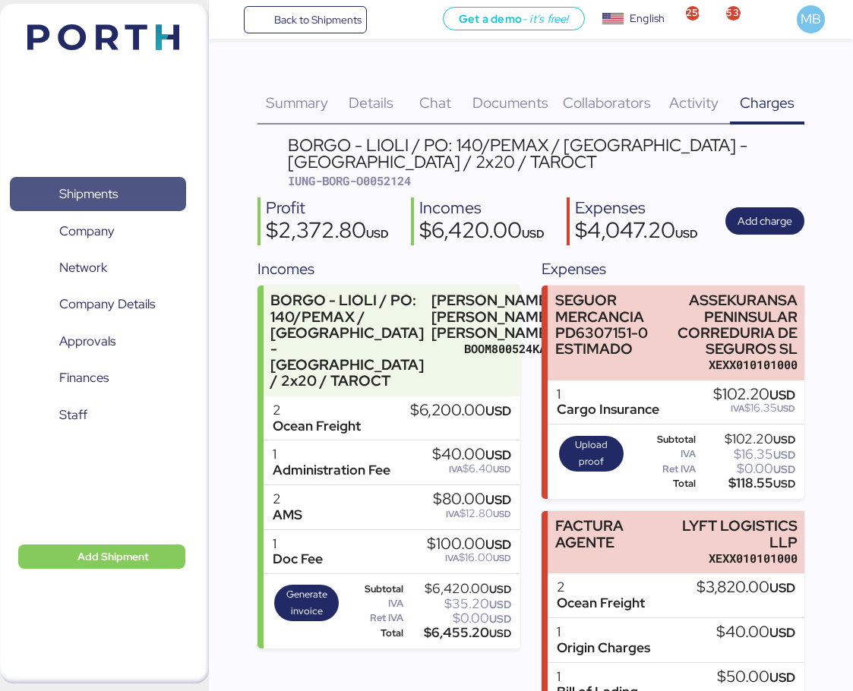
drag, startPoint x: 120, startPoint y: 186, endPoint x: 8, endPoint y: 114, distance: 132.9
click at [121, 187] on span "Shipments" at bounding box center [97, 194] width 163 height 22
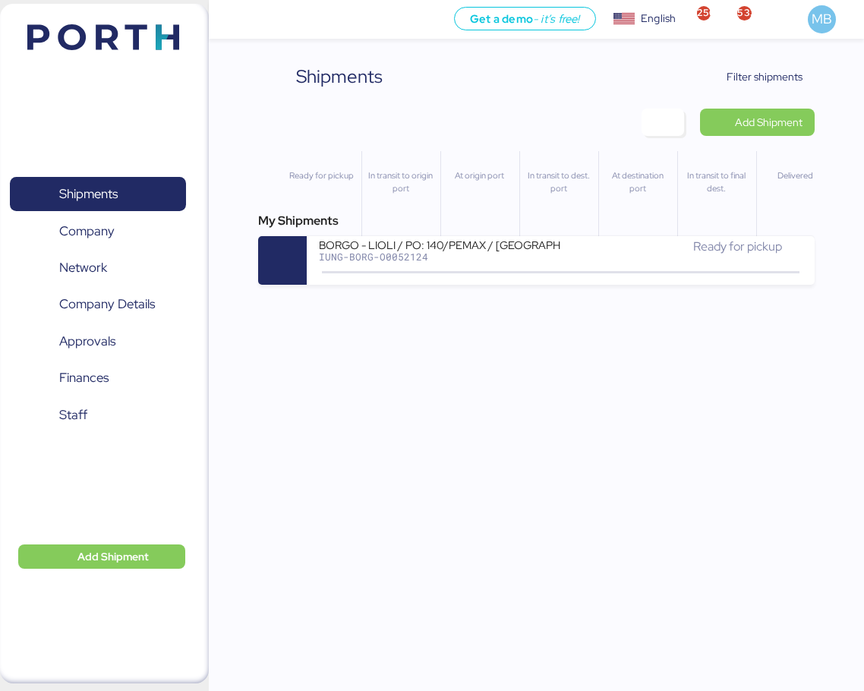
click at [763, 85] on span "Filter shipments" at bounding box center [765, 77] width 76 height 18
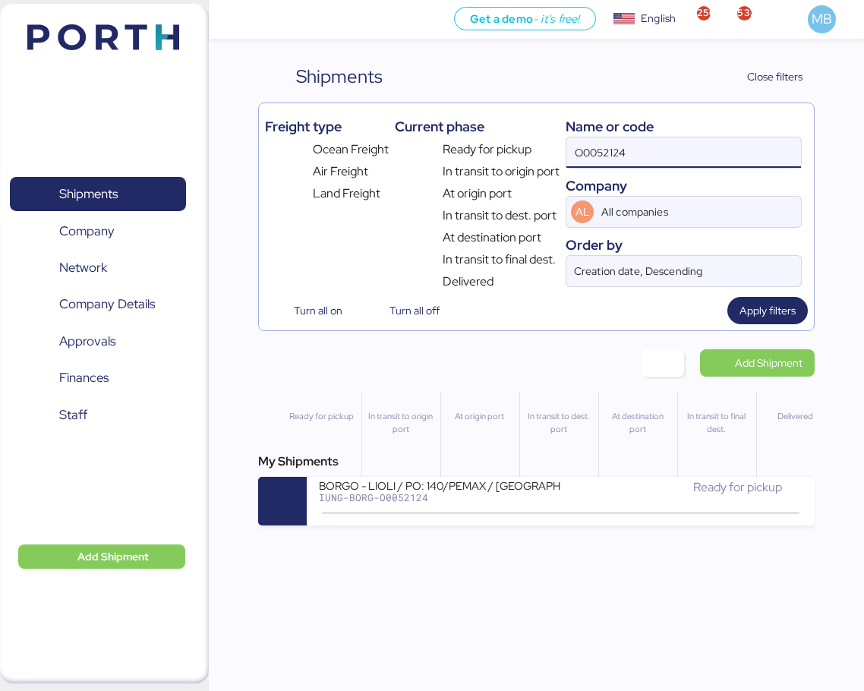
drag, startPoint x: 659, startPoint y: 153, endPoint x: 479, endPoint y: 140, distance: 180.4
click at [479, 140] on div "Freight type Ocean Freight Air Freight Land Freight Current phase Ready for pic…" at bounding box center [537, 199] width 544 height 181
paste input "A0052255"
type input "A0052255"
click at [551, 481] on div "YAMATO - NIDEC / NRT - GDL / YMM-AI-224" at bounding box center [440, 484] width 242 height 13
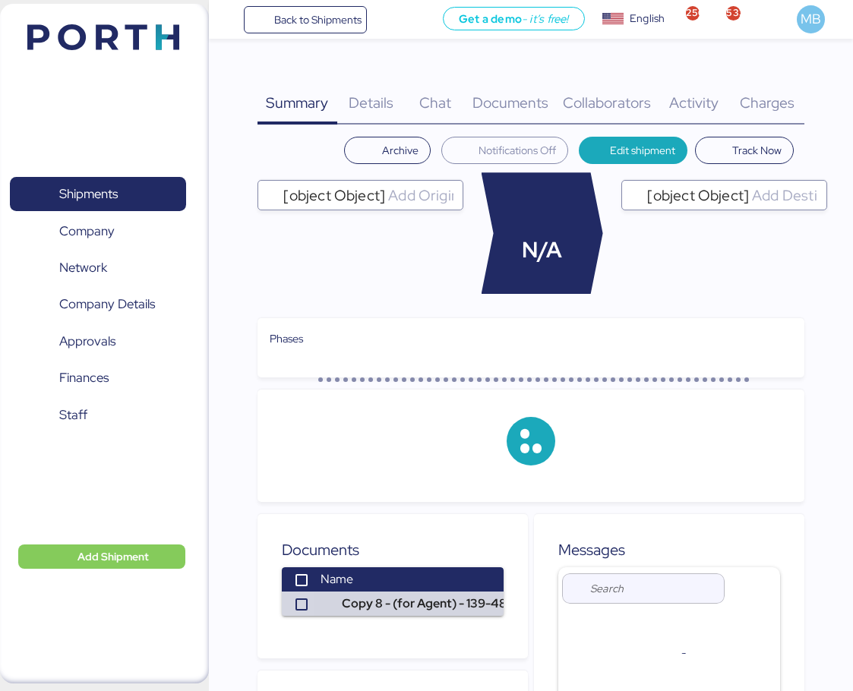
click at [765, 84] on div "Charges 0" at bounding box center [767, 94] width 74 height 62
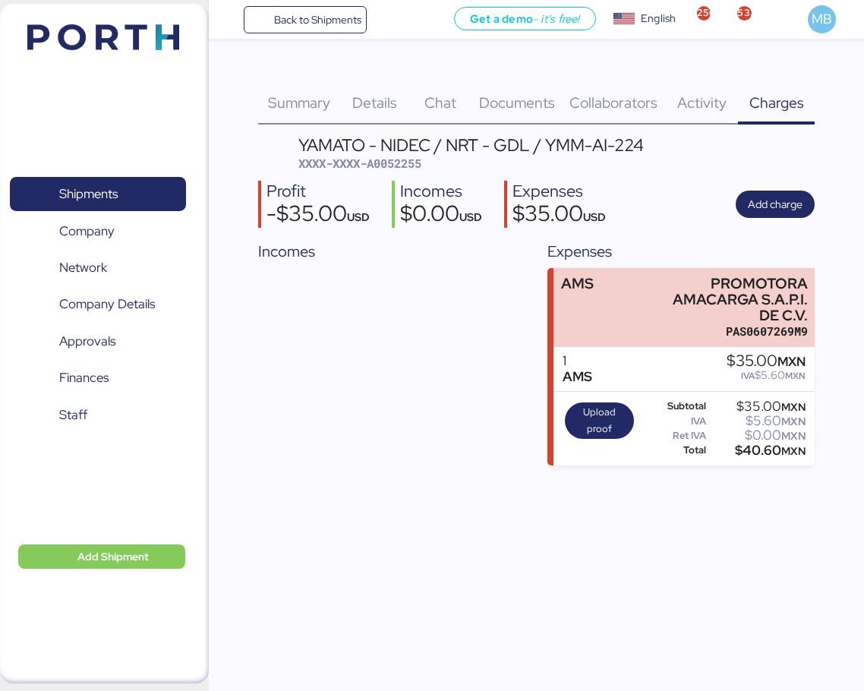
click at [312, 97] on span "Summary" at bounding box center [299, 103] width 62 height 20
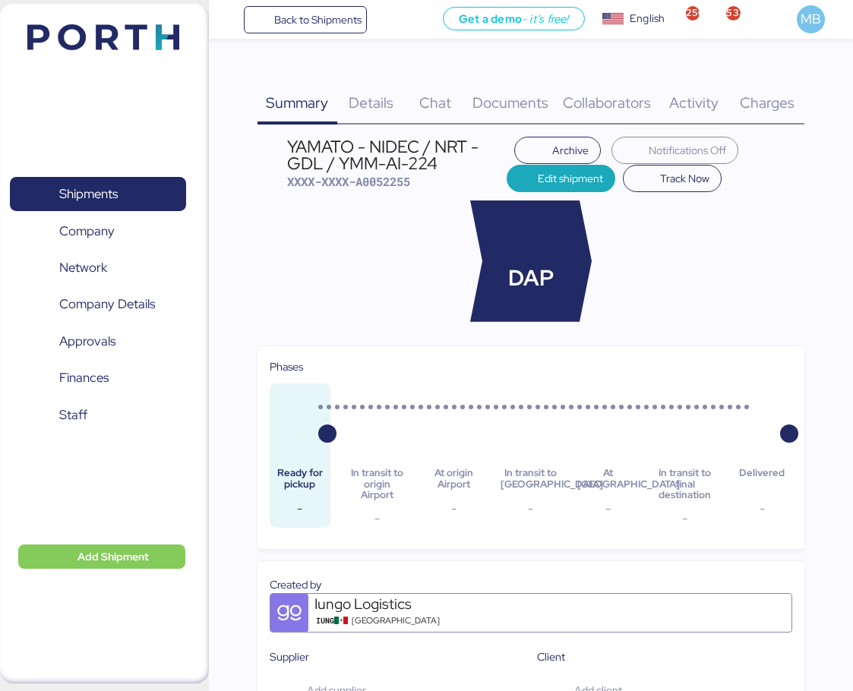
click at [373, 96] on span "Details" at bounding box center [371, 103] width 45 height 20
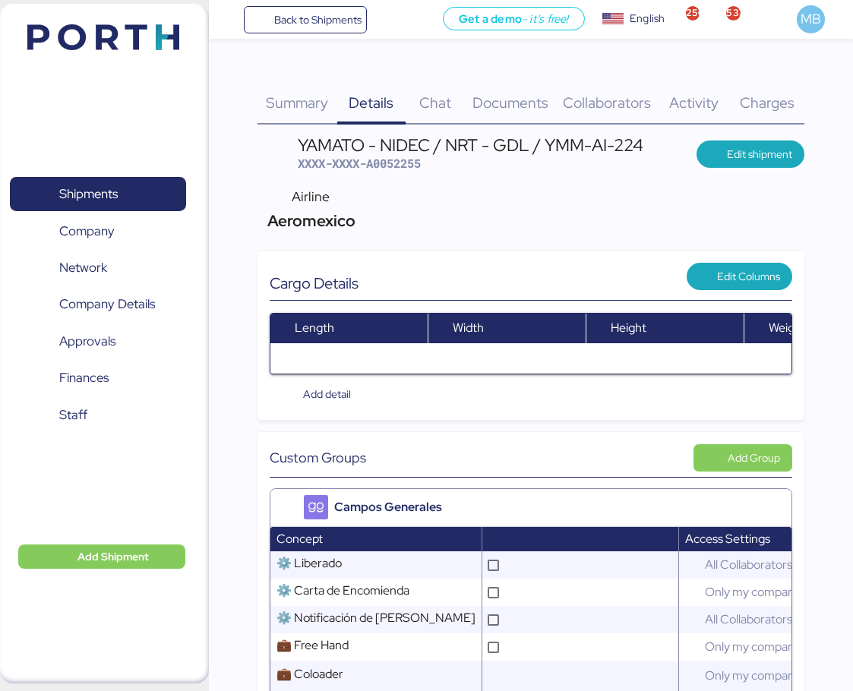
click at [759, 96] on span "Charges" at bounding box center [767, 103] width 55 height 20
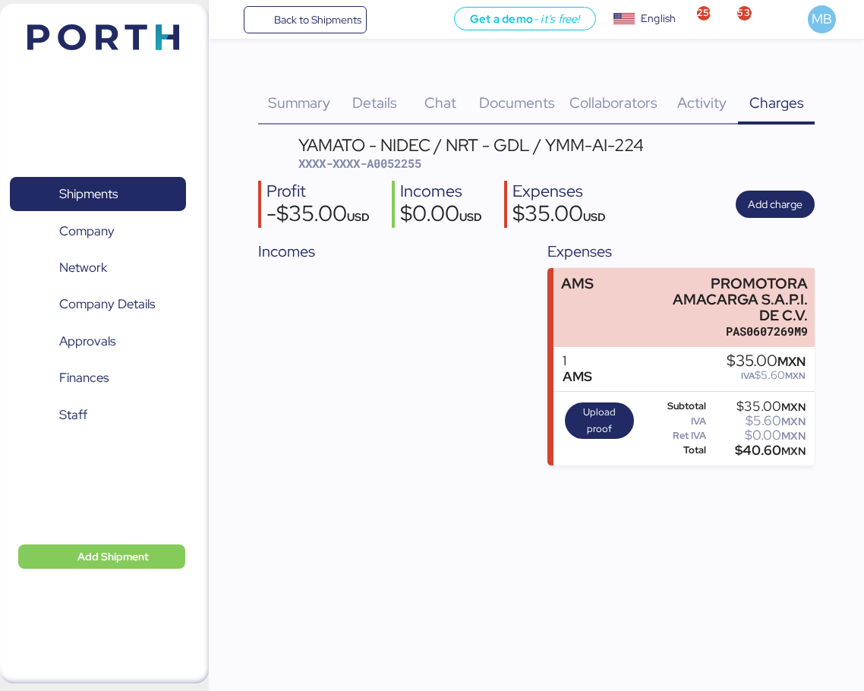
click at [743, 319] on div "PROMOTORA AMACARGA S.A.P.I. DE C.V." at bounding box center [734, 300] width 148 height 48
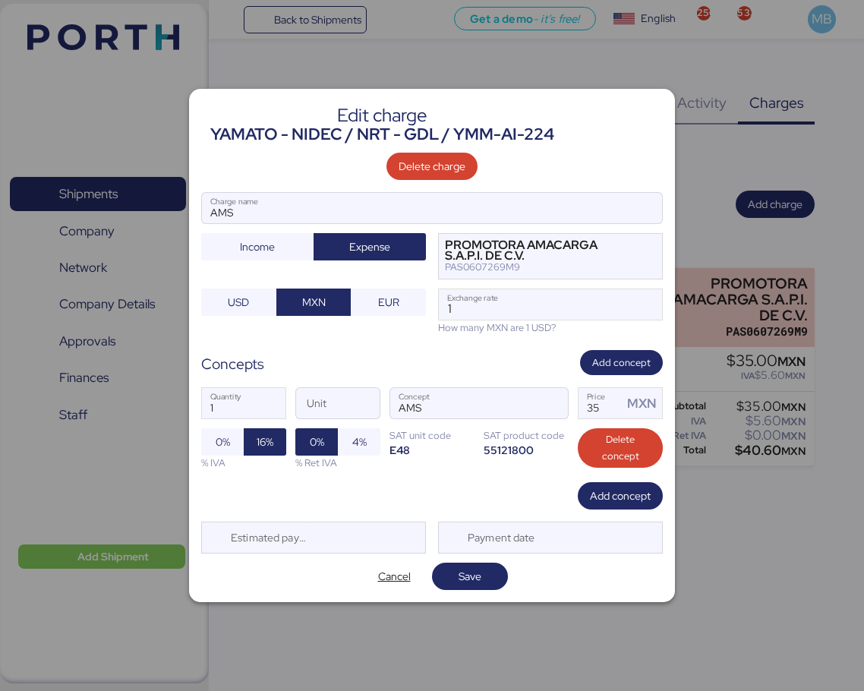
drag, startPoint x: 493, startPoint y: 305, endPoint x: 420, endPoint y: 294, distance: 73.8
click at [420, 294] on div "AMS Charge name Income Expense PROMOTORA AMACARGA S.A.P.I. DE C.V. PAS0607269M9…" at bounding box center [432, 263] width 462 height 143
paste input "8.3945"
type input "18.3945"
click at [488, 578] on span "Save" at bounding box center [470, 576] width 52 height 21
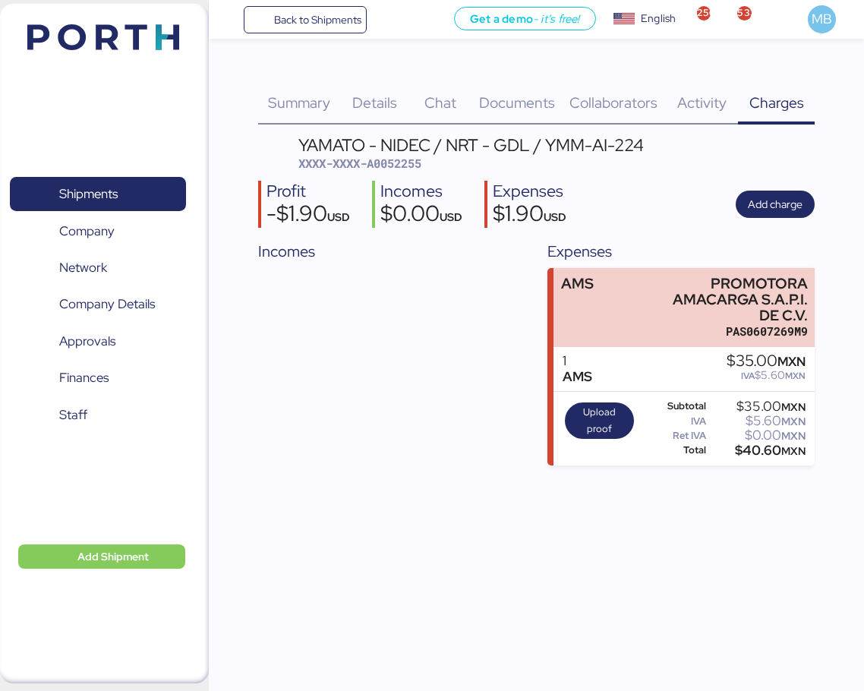
click at [782, 201] on span "Add charge" at bounding box center [775, 204] width 55 height 18
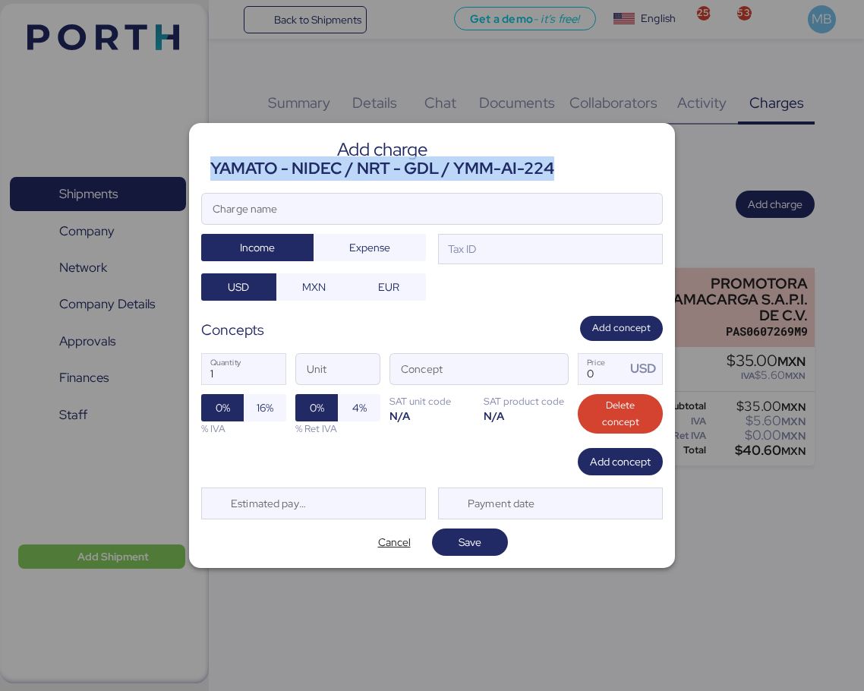
drag, startPoint x: 563, startPoint y: 173, endPoint x: 210, endPoint y: 175, distance: 353.9
click at [210, 175] on header "Add charge YAMATO - NIDEC / NRT - GDL / YMM-AI-224" at bounding box center [432, 158] width 462 height 46
copy div "YAMATO - NIDEC / NRT - GDL / YMM-AI-224"
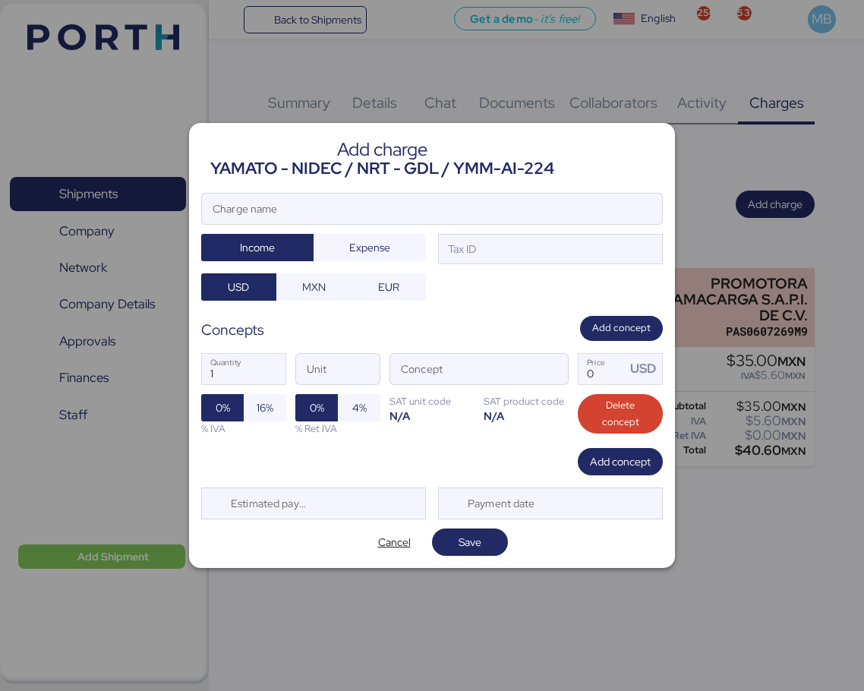
click at [327, 201] on input "Charge name" at bounding box center [432, 209] width 460 height 30
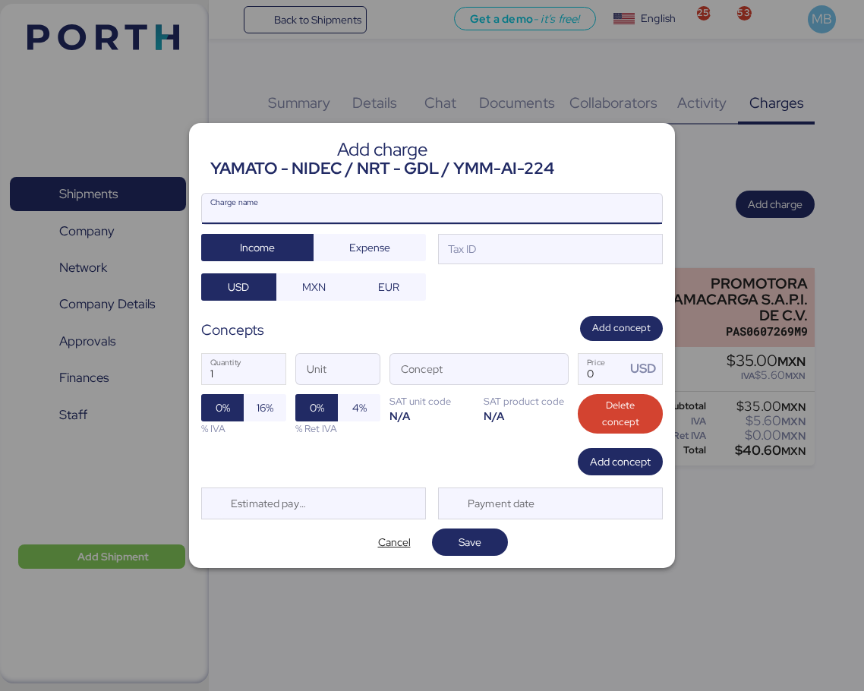
paste input "YAMATO - NIDEC / NRT - GDL / YMM-AI-224"
type input "YAMATO - NIDEC / NRT - GDL / YMM-AI-224"
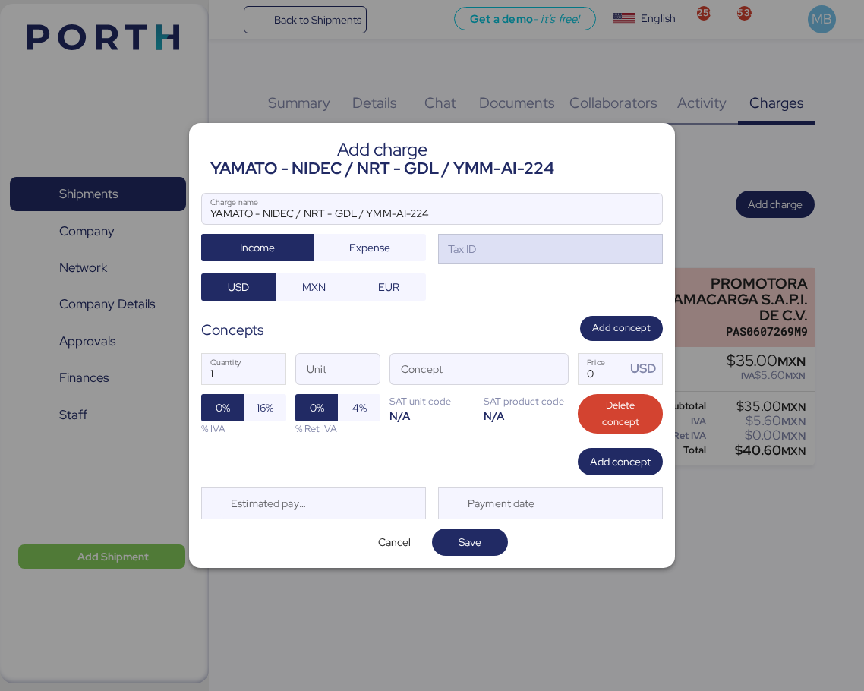
click at [540, 257] on div "Tax ID" at bounding box center [550, 249] width 225 height 30
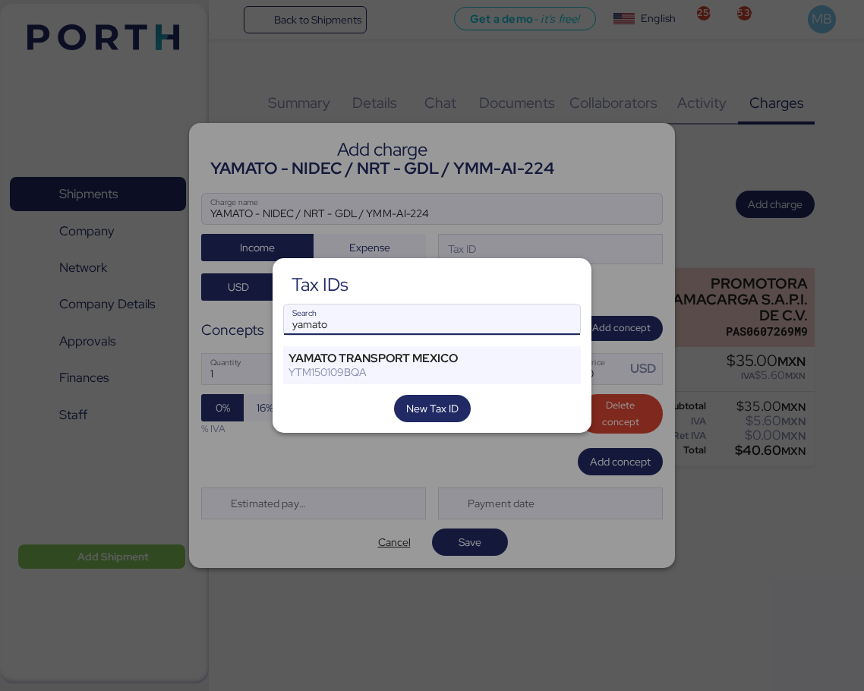
type input "yamato"
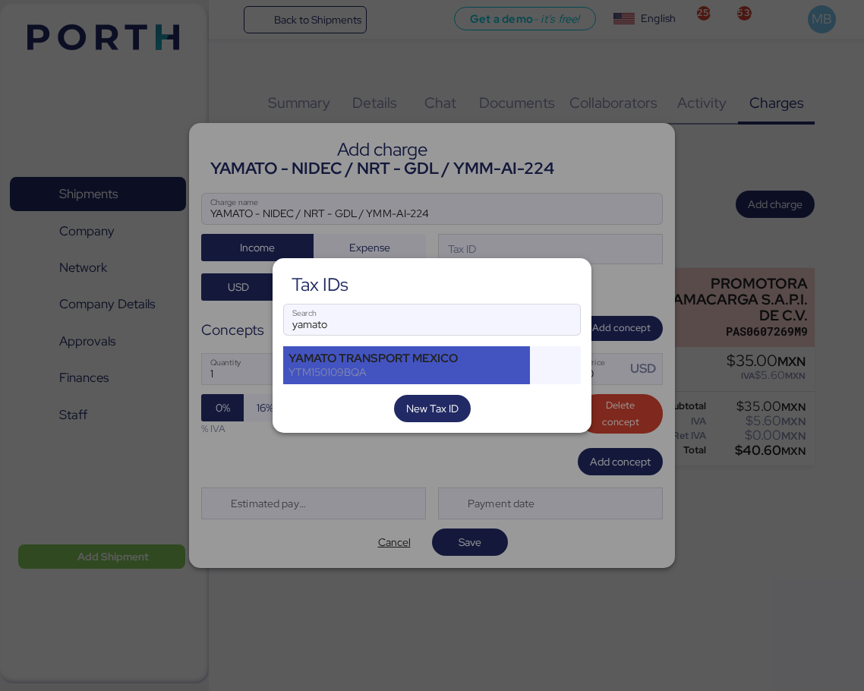
click at [401, 364] on div "YAMATO TRANSPORT MEXICO" at bounding box center [407, 359] width 236 height 14
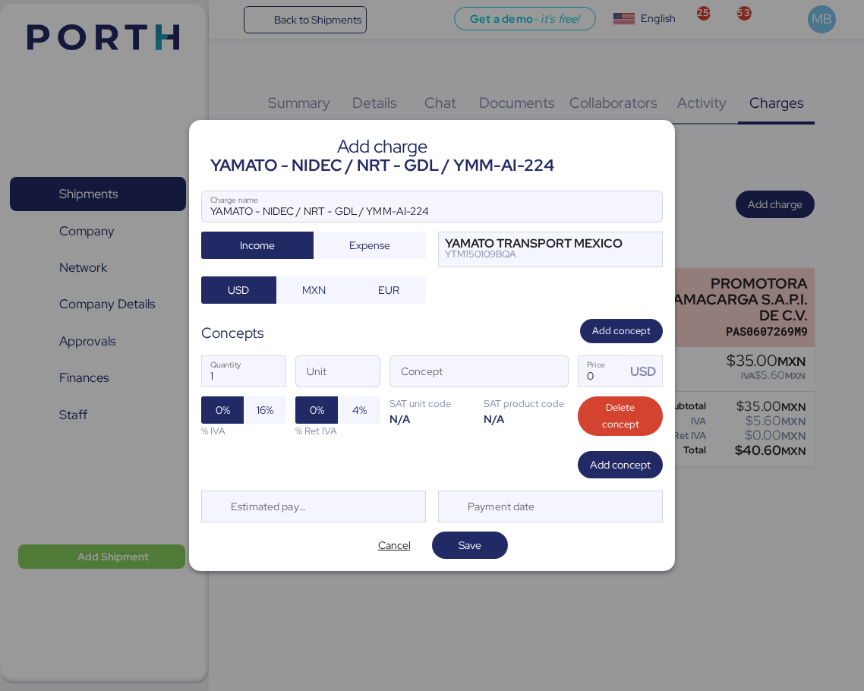
click at [308, 288] on span "MXN" at bounding box center [314, 290] width 24 height 18
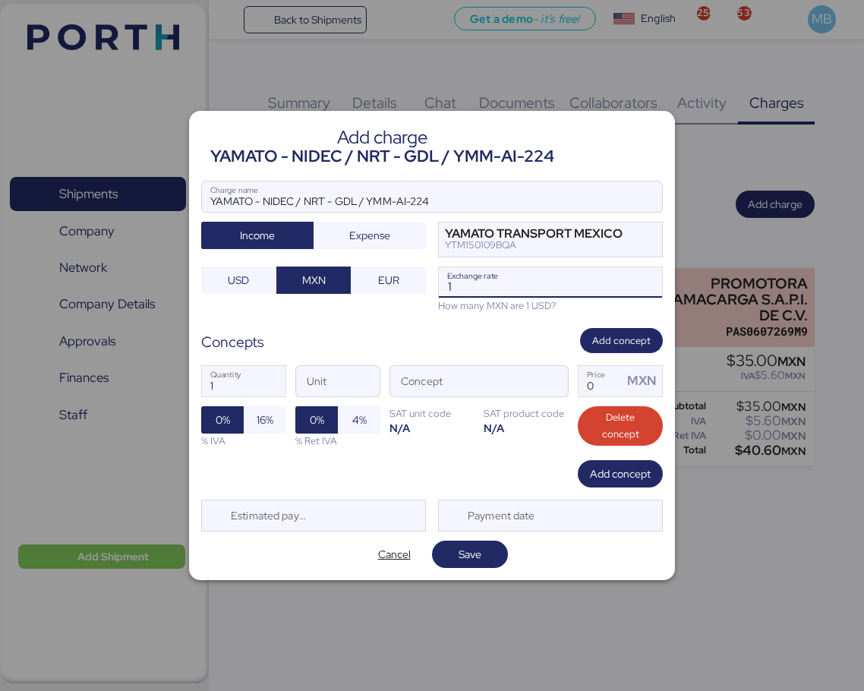
drag, startPoint x: 449, startPoint y: 279, endPoint x: 420, endPoint y: 279, distance: 28.9
click at [421, 279] on div "YAMATO - NIDEC / NRT - GDL / YMM-AI-224 Charge name Income Expense YAMATO TRANS…" at bounding box center [432, 247] width 462 height 132
paste input "Exchange rate"
type input "0"
click at [495, 283] on input "Exchange rate" at bounding box center [550, 282] width 223 height 30
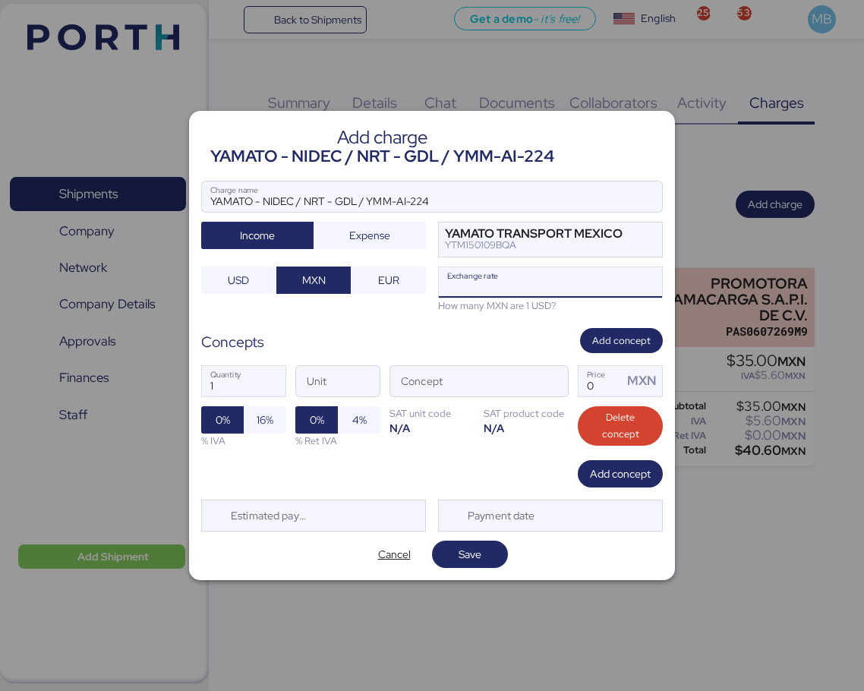
paste input "18.3945"
type input "18.3945"
click at [552, 383] on span "button" at bounding box center [552, 385] width 32 height 32
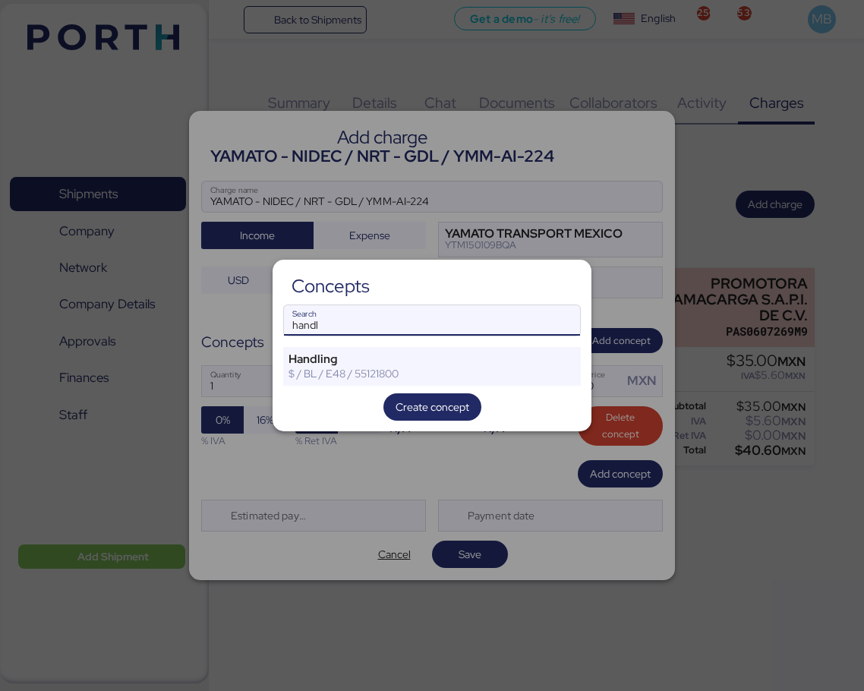
type input "handl"
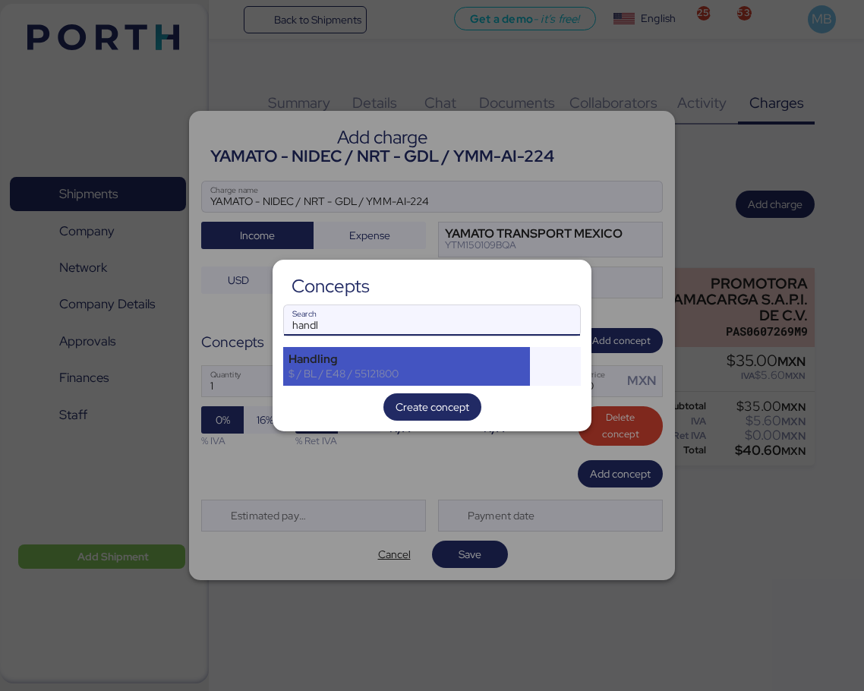
click at [343, 365] on div "Handling" at bounding box center [407, 359] width 236 height 14
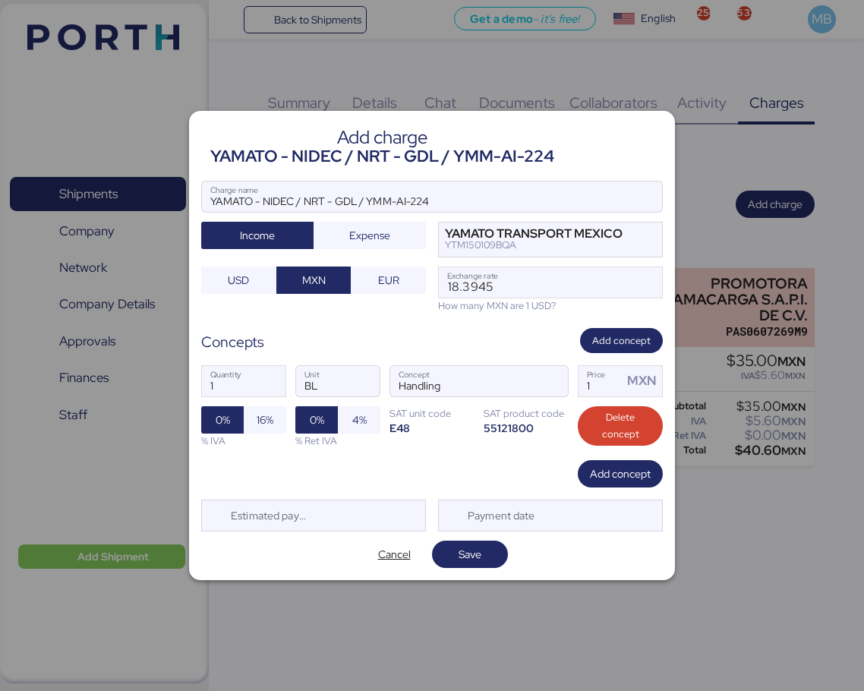
click at [261, 429] on span "16%" at bounding box center [265, 420] width 17 height 18
drag, startPoint x: 600, startPoint y: 389, endPoint x: 563, endPoint y: 387, distance: 37.2
click at [563, 387] on div "1 Quantity BL Unit Handling Concept 1 Price MXN 0% 16% % IVA 0% 4% % Ret IVA SA…" at bounding box center [432, 406] width 462 height 107
type input "680"
click at [606, 463] on span "Add concept" at bounding box center [620, 473] width 61 height 21
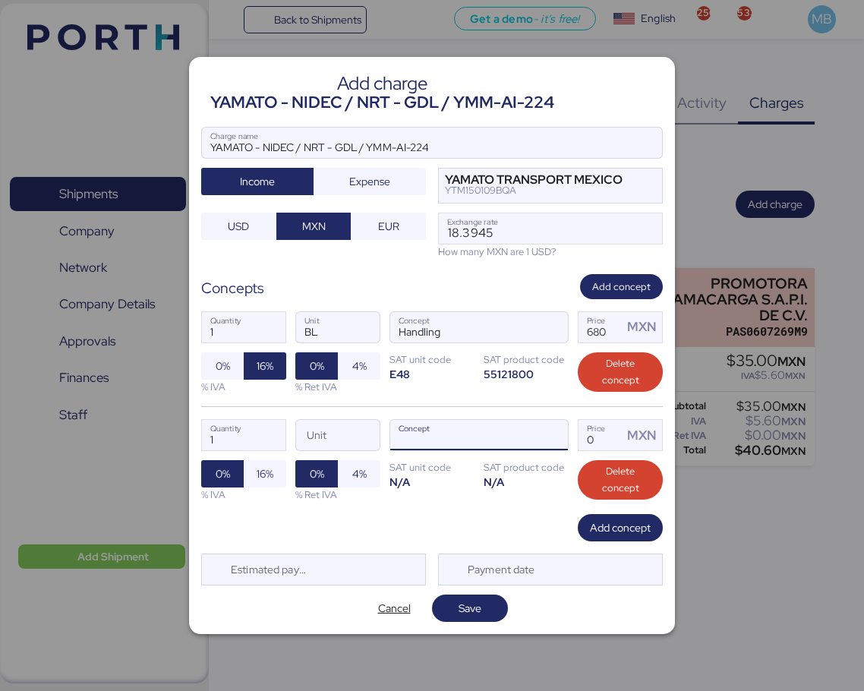
click at [546, 438] on span "button" at bounding box center [552, 439] width 32 height 32
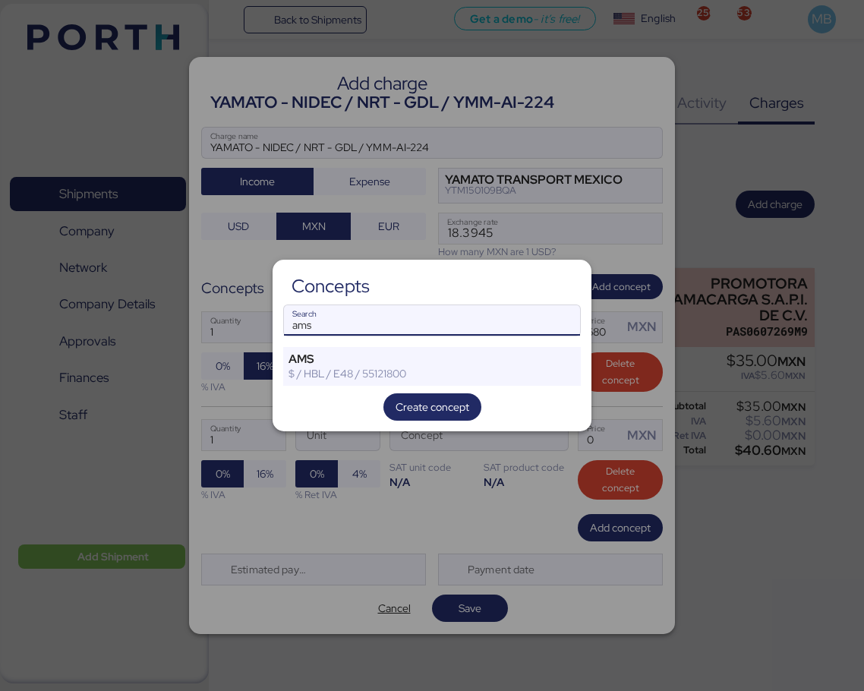
type input "ams"
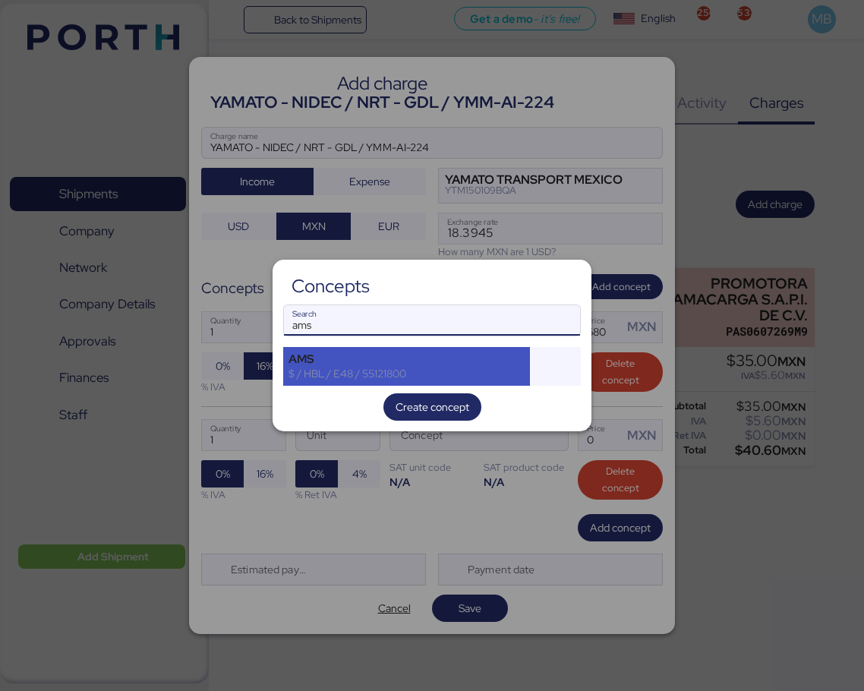
click at [359, 361] on div "AMS" at bounding box center [407, 359] width 236 height 14
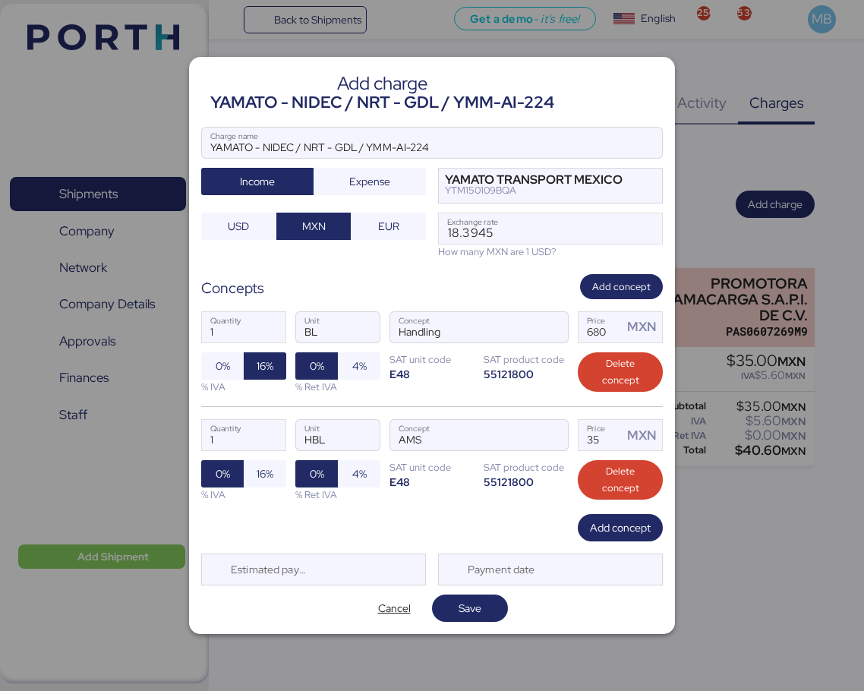
click at [261, 479] on span "16%" at bounding box center [265, 474] width 17 height 18
drag, startPoint x: 604, startPoint y: 441, endPoint x: 545, endPoint y: 441, distance: 58.5
click at [545, 441] on div "1 Quantity HBL Unit AMS Concept 35 Price MXN 0% 16% % IVA 0% 4% % Ret IVA SAT u…" at bounding box center [432, 460] width 462 height 108
type input "340"
click at [491, 607] on span "Save" at bounding box center [470, 608] width 52 height 21
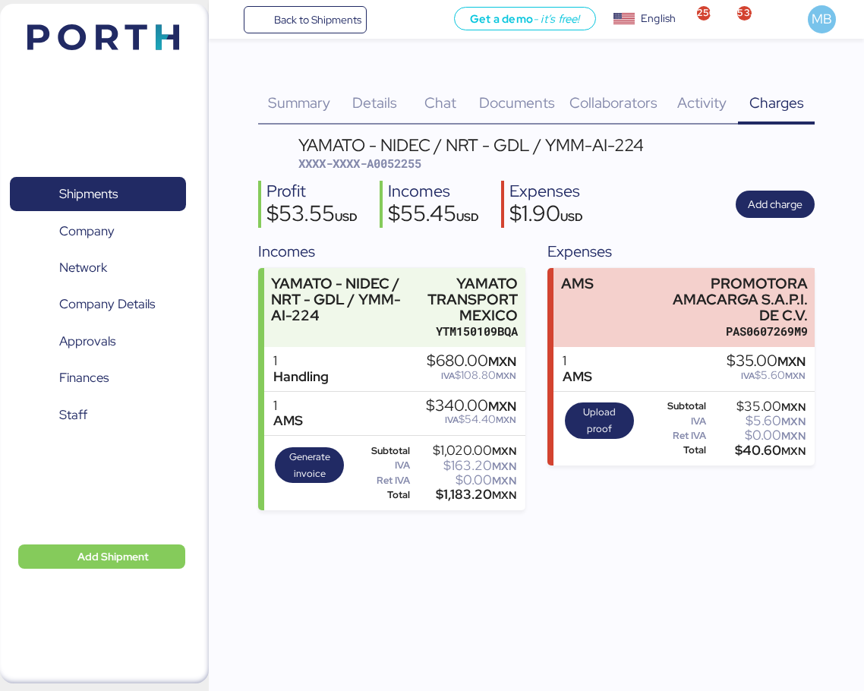
click at [402, 163] on span "XXXX-XXXX-A0052255" at bounding box center [359, 163] width 123 height 15
copy span "A0052255"
